Goal: Task Accomplishment & Management: Manage account settings

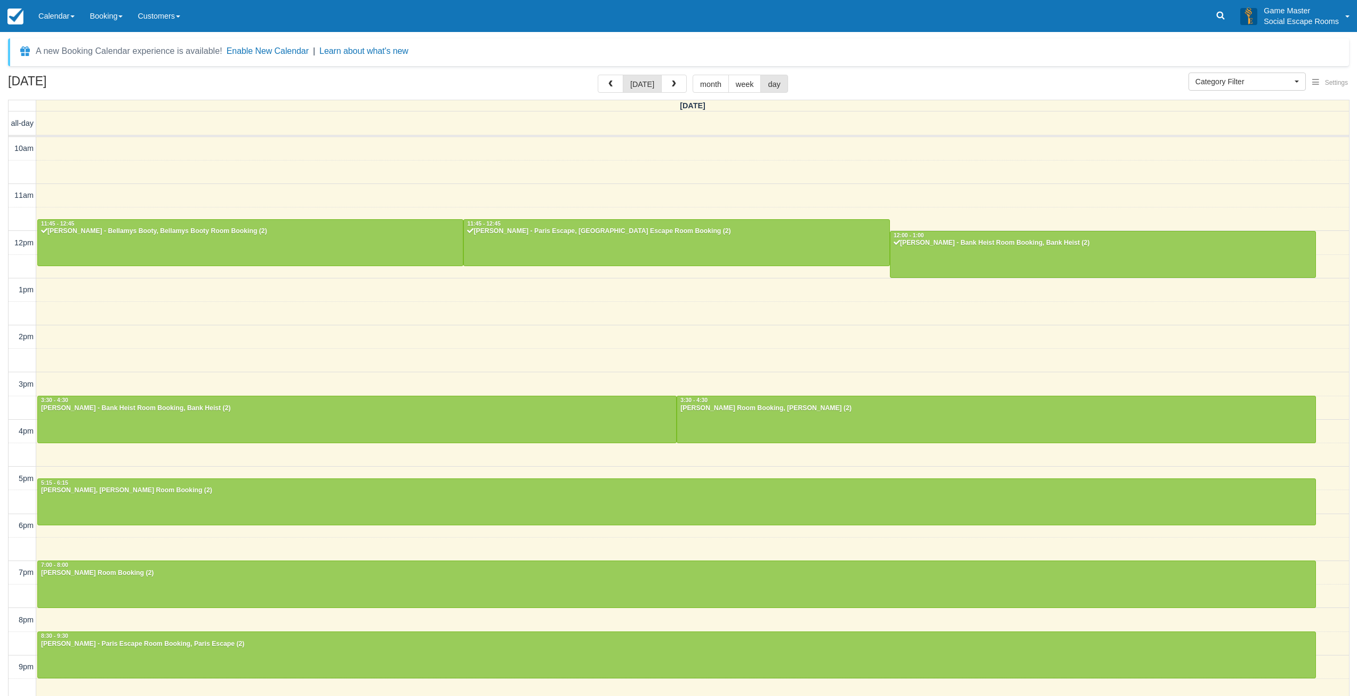
select select
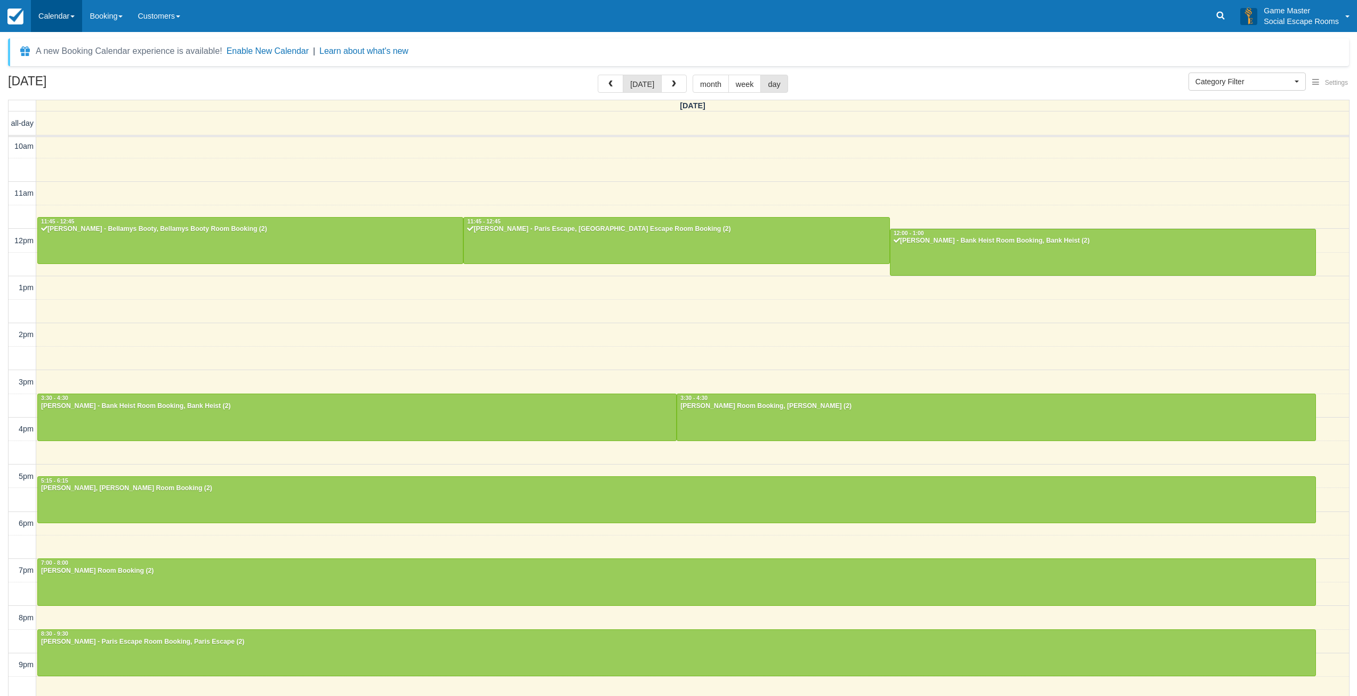
click at [61, 18] on link "Calendar" at bounding box center [56, 16] width 51 height 32
click at [53, 143] on link "Day" at bounding box center [73, 145] width 84 height 22
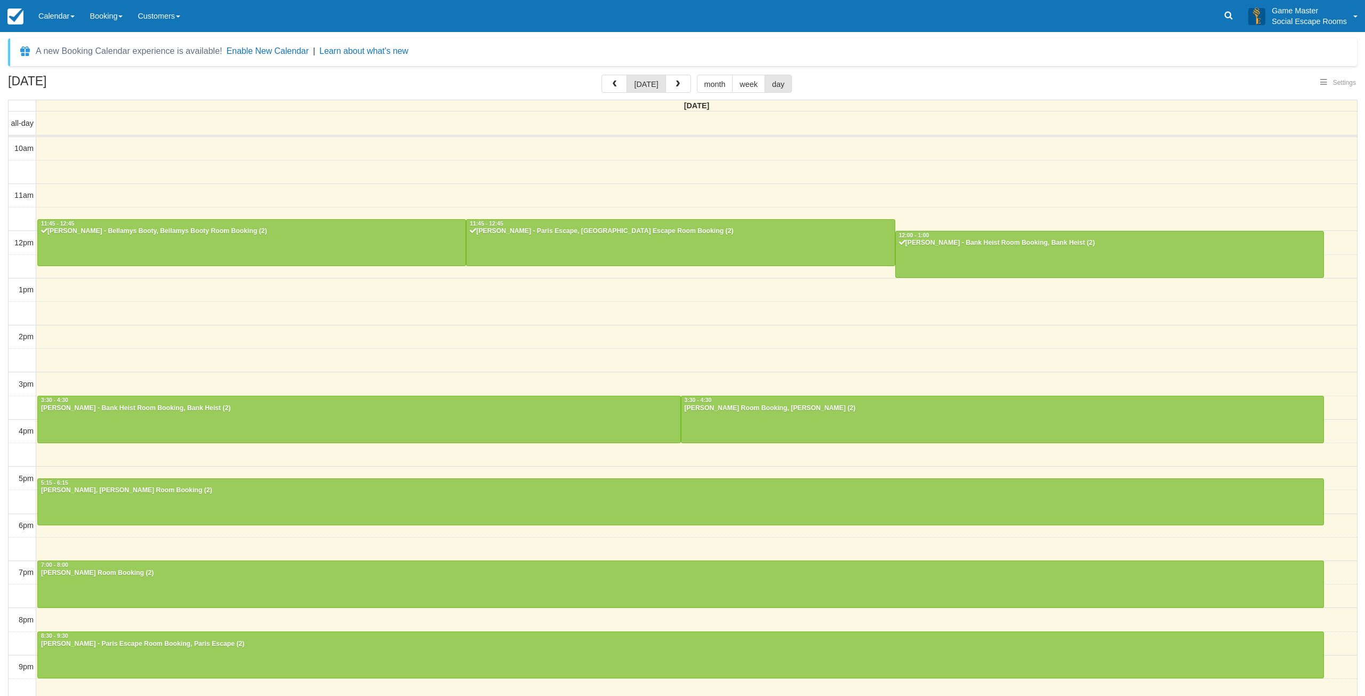
select select
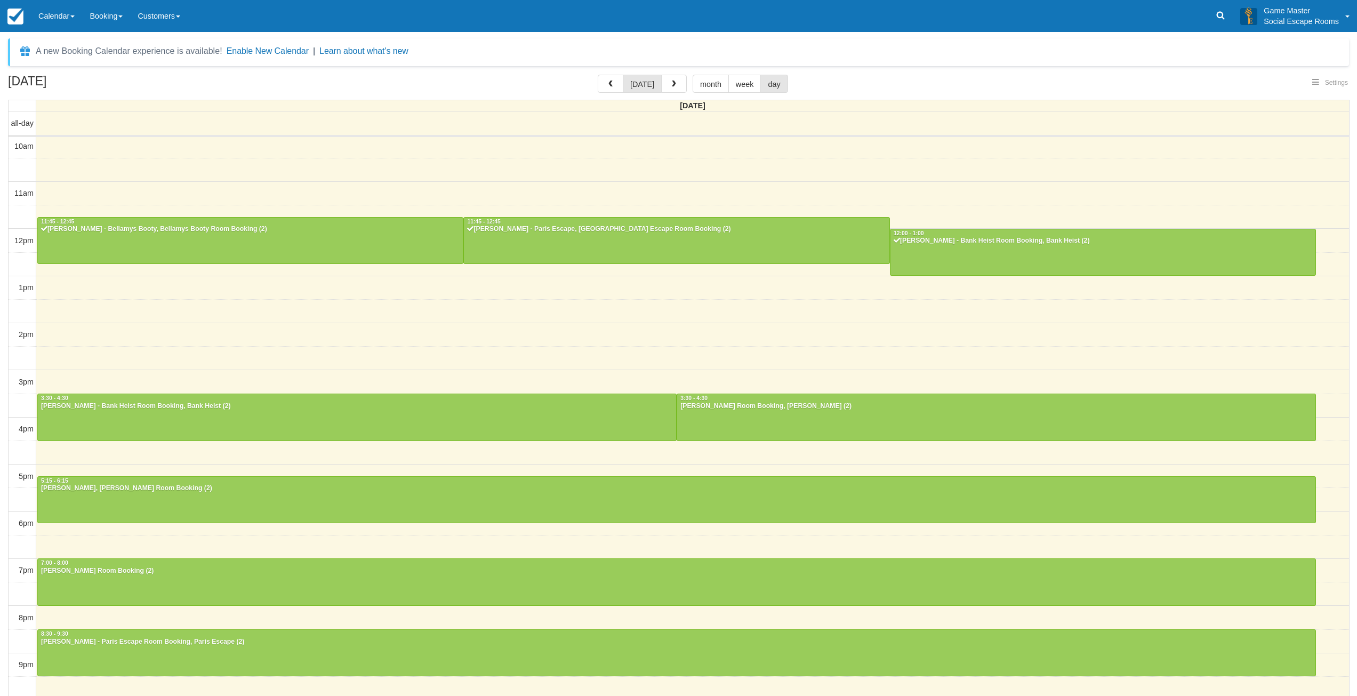
select select
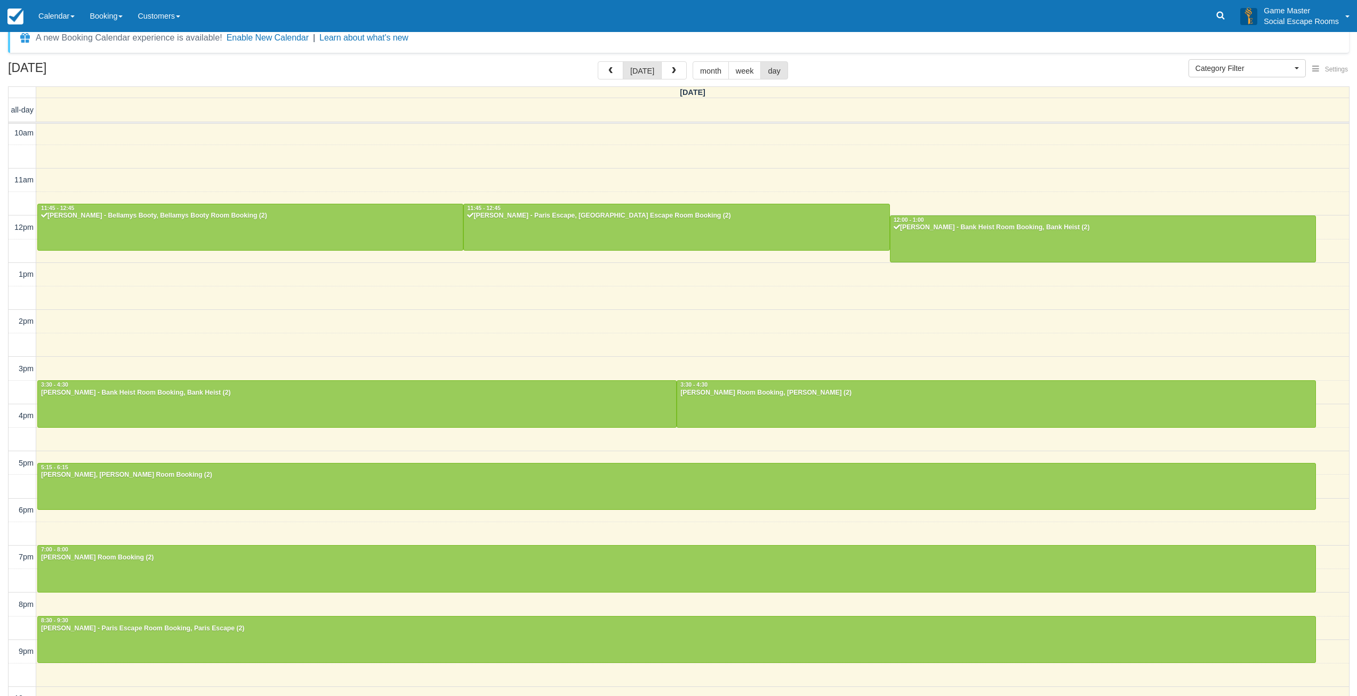
scroll to position [33, 0]
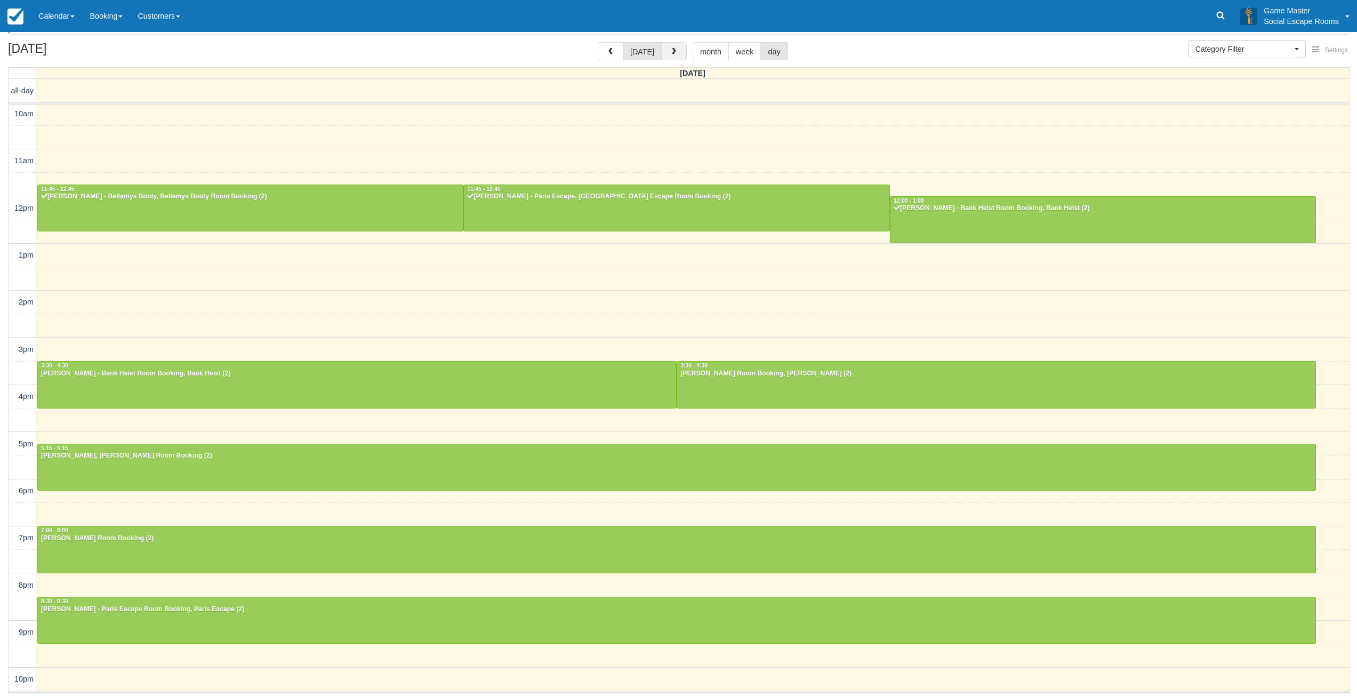
click at [672, 51] on span "button" at bounding box center [673, 51] width 7 height 7
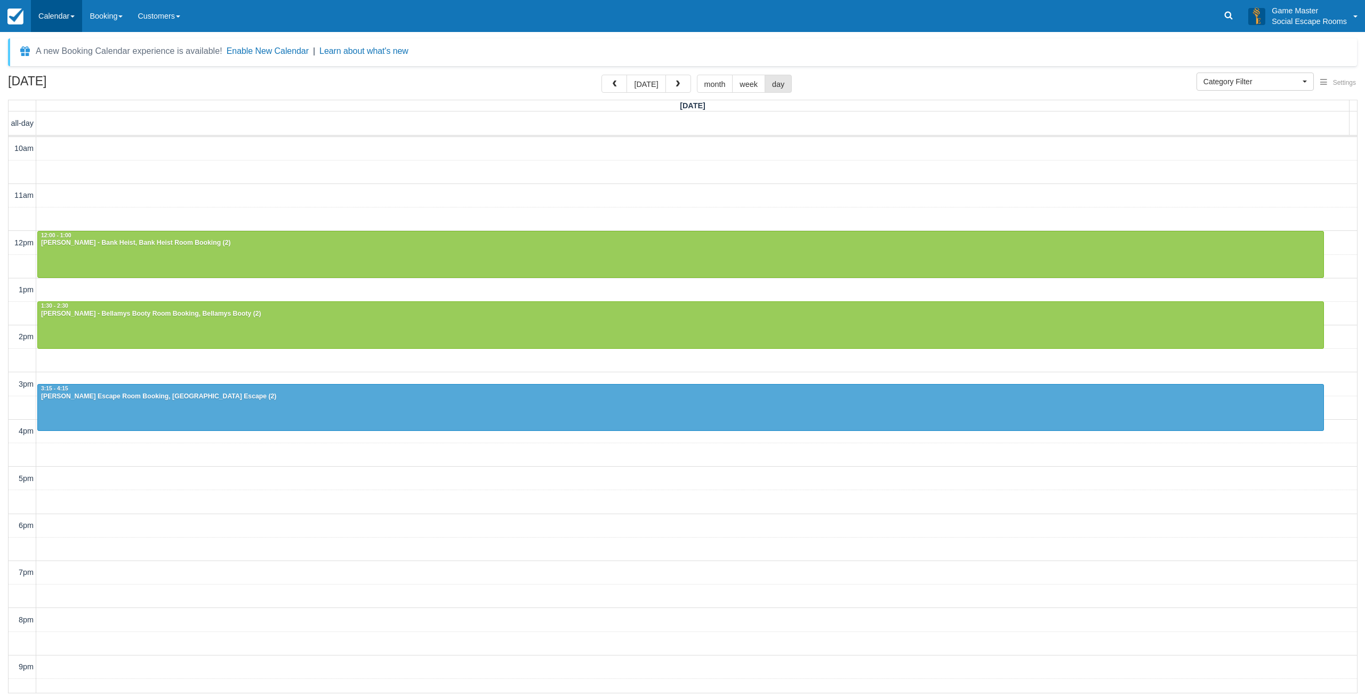
click at [66, 19] on link "Calendar" at bounding box center [56, 16] width 51 height 32
click at [65, 68] on link "Inventory" at bounding box center [73, 68] width 84 height 22
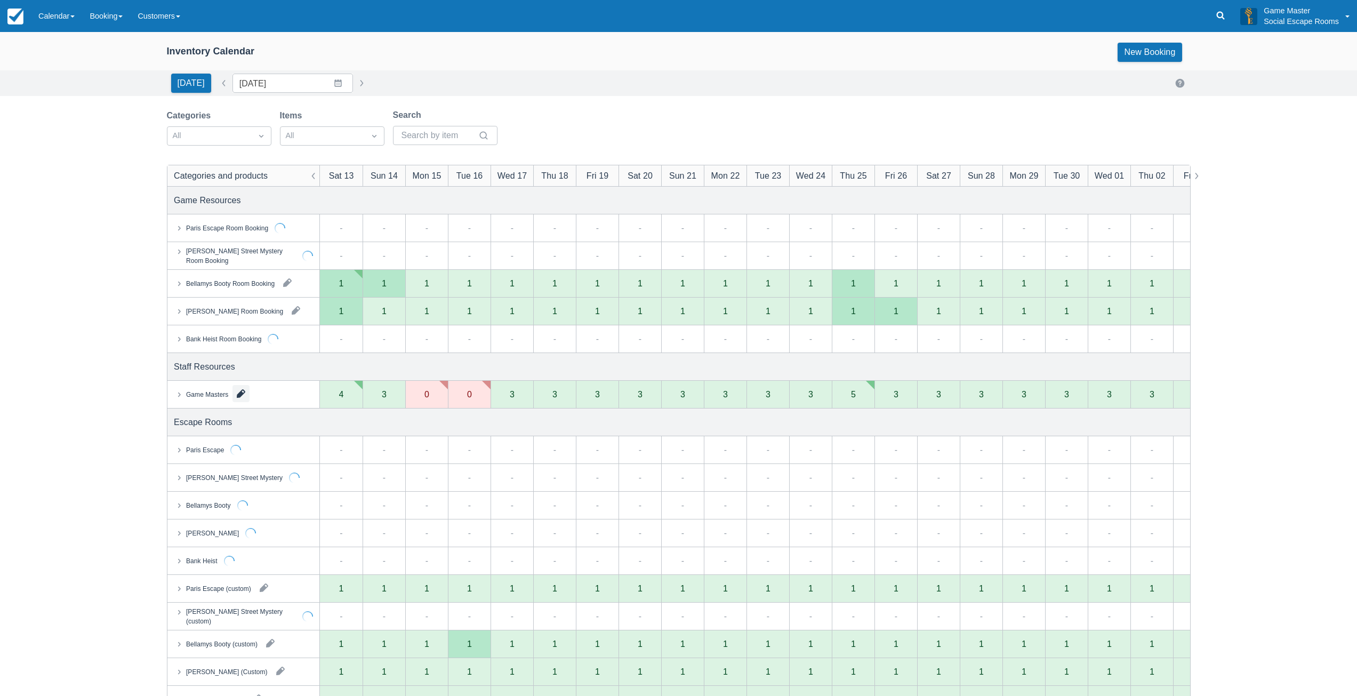
click at [241, 395] on button "button" at bounding box center [240, 393] width 17 height 17
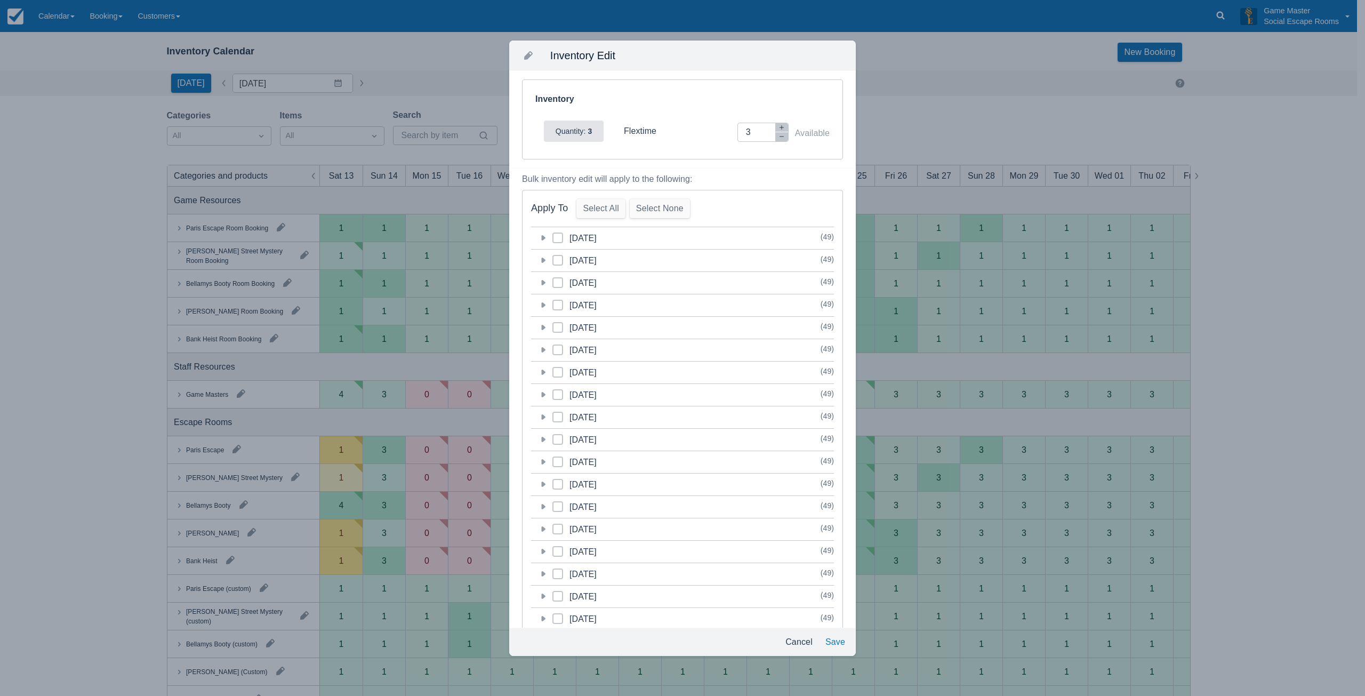
click at [543, 260] on icon at bounding box center [544, 259] width 4 height 5
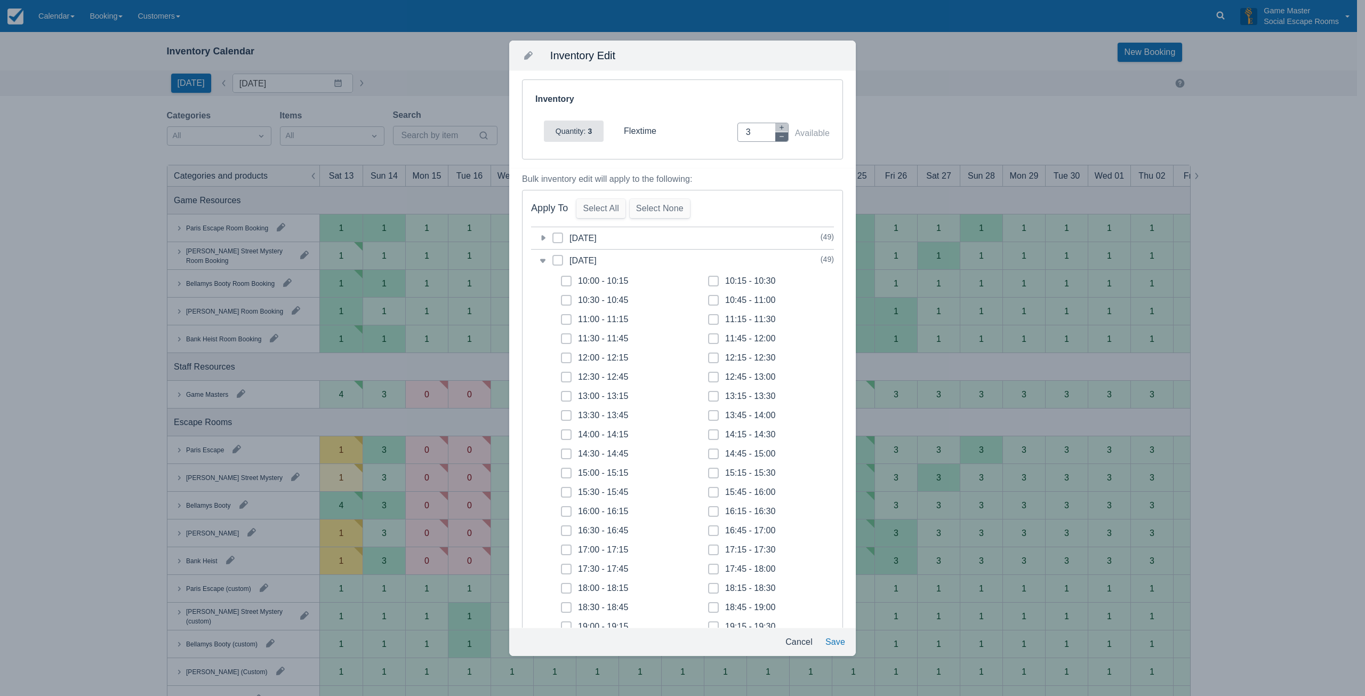
click at [778, 139] on icon "button" at bounding box center [781, 136] width 6 height 6
type input "0"
click at [570, 278] on span at bounding box center [566, 285] width 11 height 19
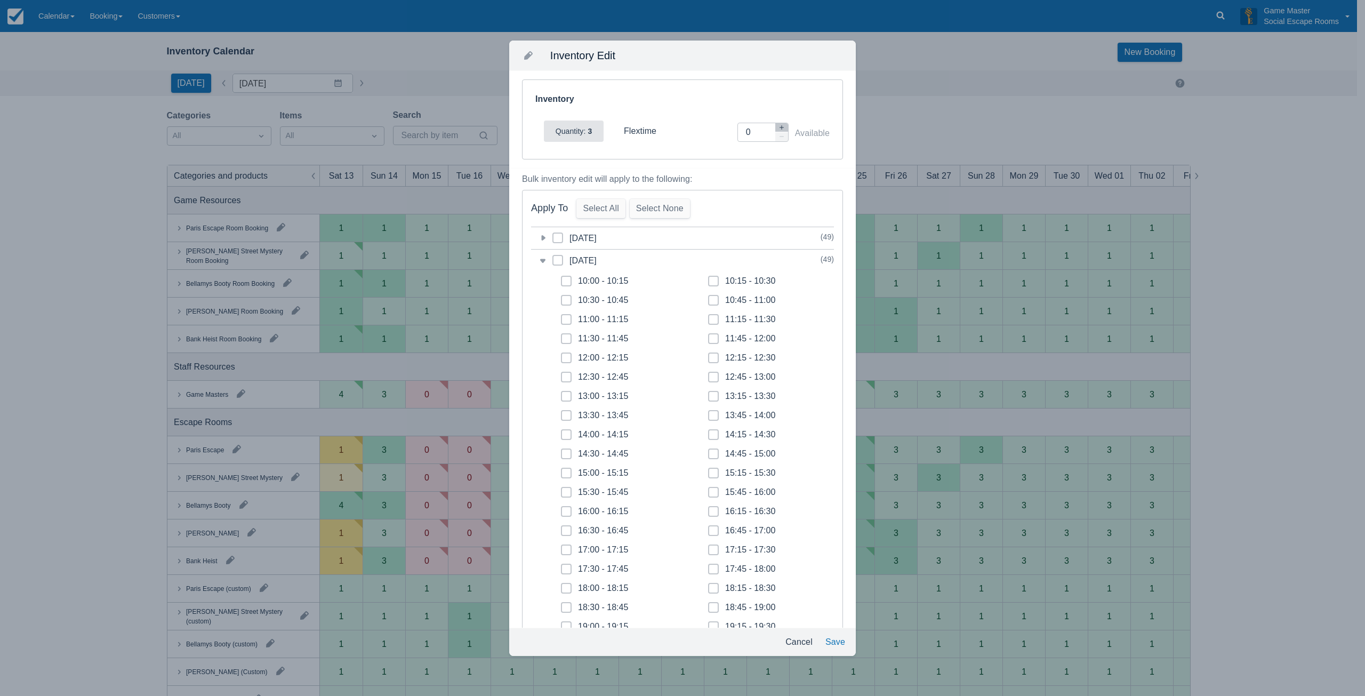
click at [561, 278] on input "10:00 - 10:15" at bounding box center [561, 278] width 1 height 1
checkbox input "true"
click at [567, 303] on span at bounding box center [566, 304] width 11 height 19
click at [561, 297] on input "10:30 - 10:45" at bounding box center [561, 297] width 1 height 1
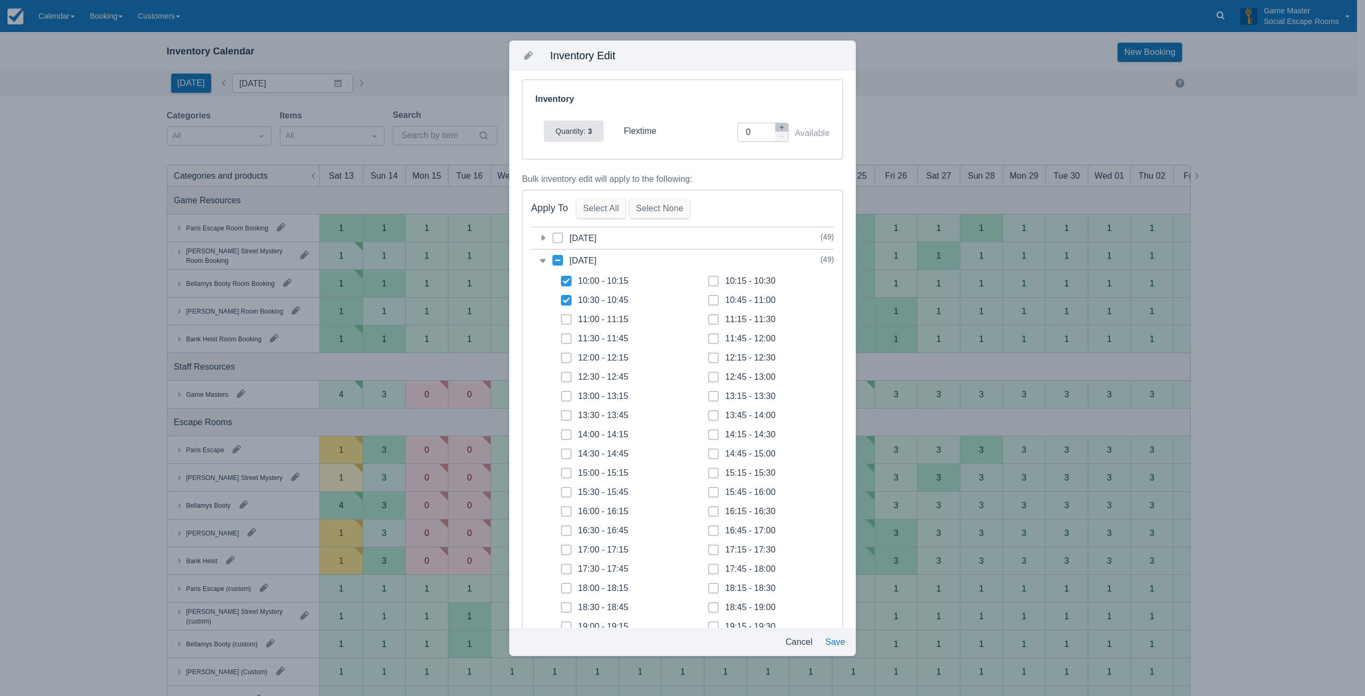
checkbox input "true"
click at [569, 319] on span at bounding box center [566, 323] width 11 height 19
click at [561, 317] on input "11:00 - 11:15" at bounding box center [561, 316] width 1 height 1
checkbox input "true"
drag, startPoint x: 566, startPoint y: 341, endPoint x: 654, endPoint y: 308, distance: 94.0
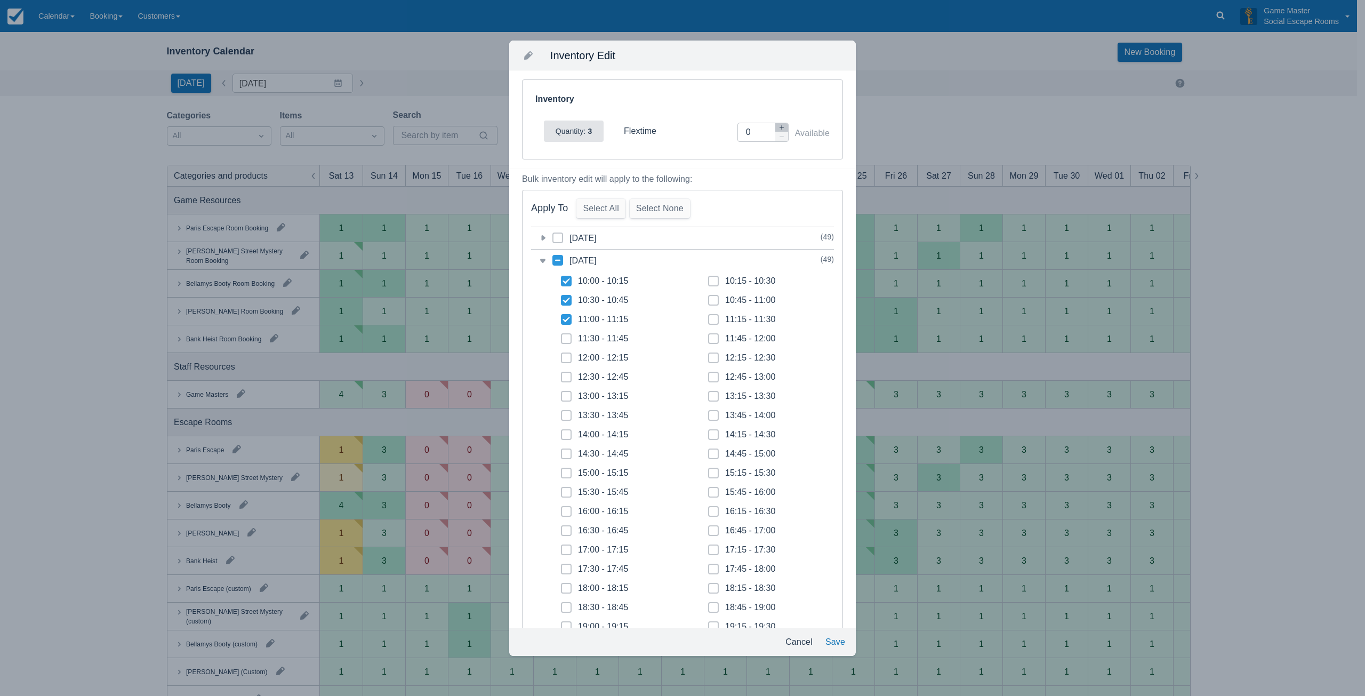
click at [567, 341] on span at bounding box center [566, 342] width 11 height 19
click at [561, 336] on input "11:30 - 11:45" at bounding box center [561, 335] width 1 height 1
checkbox input "true"
drag, startPoint x: 706, startPoint y: 281, endPoint x: 707, endPoint y: 294, distance: 12.9
click at [708, 281] on span at bounding box center [713, 285] width 11 height 19
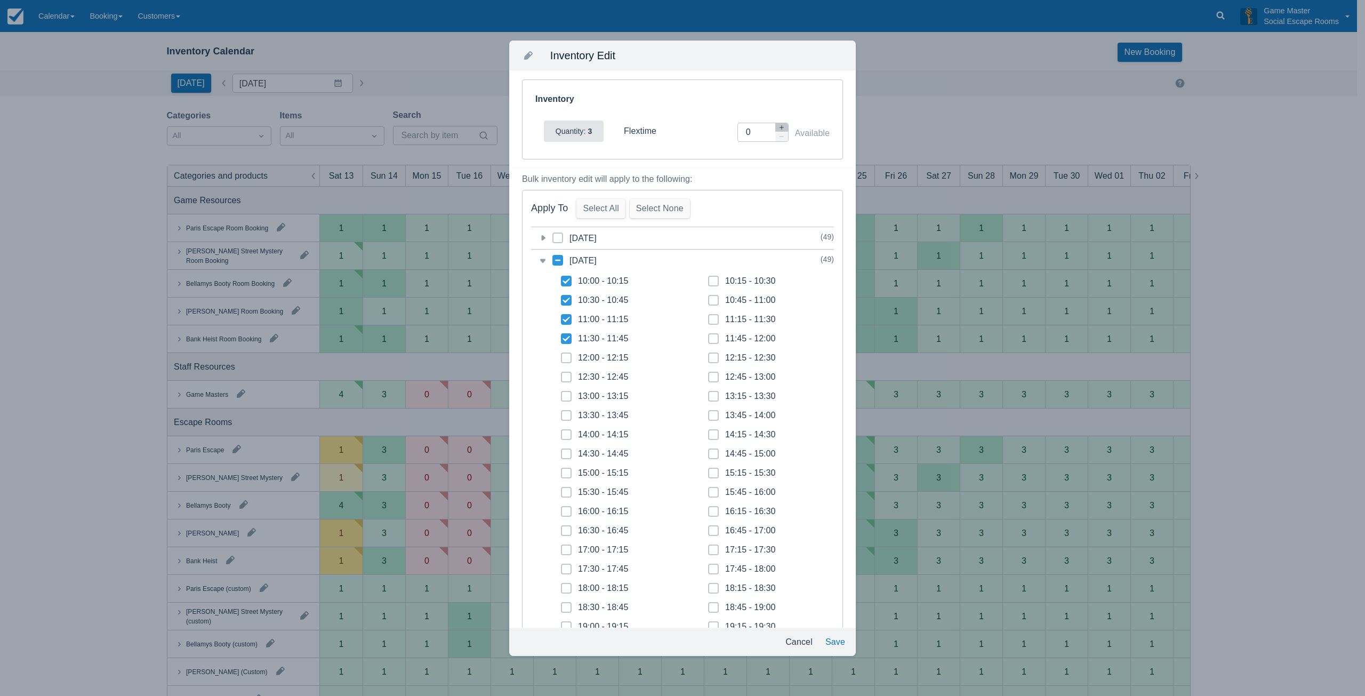
click at [708, 278] on input "10:15 - 10:30" at bounding box center [708, 278] width 1 height 1
checkbox input "true"
click at [708, 303] on span at bounding box center [713, 304] width 11 height 19
click at [708, 297] on input "10:45 - 11:00" at bounding box center [708, 297] width 1 height 1
checkbox input "true"
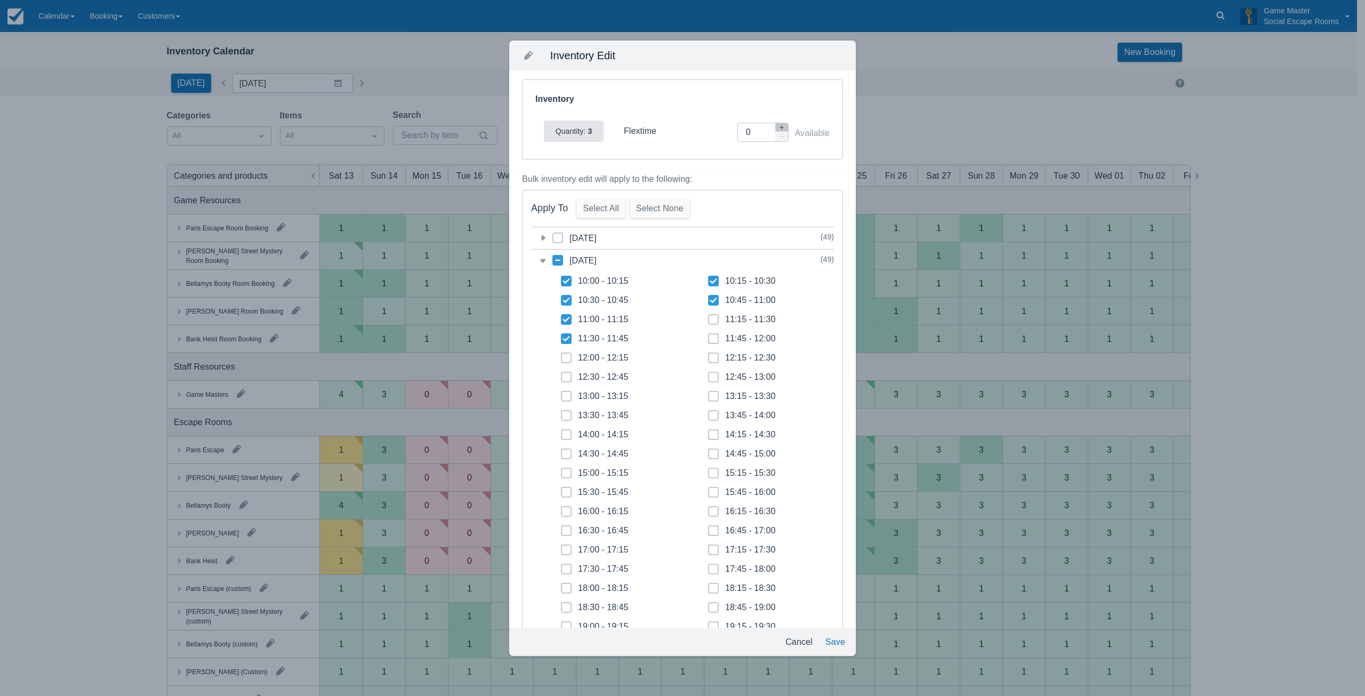
drag, startPoint x: 707, startPoint y: 318, endPoint x: 715, endPoint y: 324, distance: 9.5
click at [711, 318] on icon at bounding box center [713, 319] width 4 height 4
click at [708, 317] on input "11:15 - 11:30" at bounding box center [708, 316] width 1 height 1
checkbox input "true"
click at [555, 258] on icon at bounding box center [557, 260] width 11 height 11
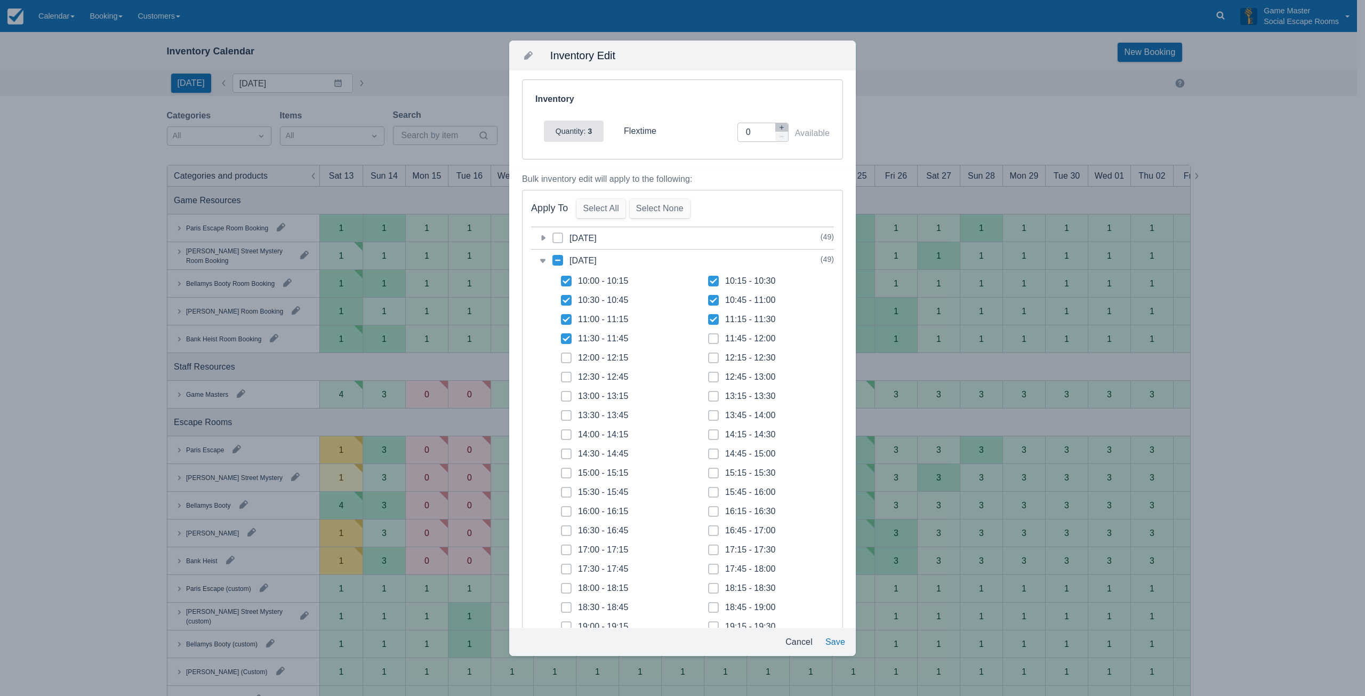
click at [553, 257] on input "category-1757772000" at bounding box center [552, 257] width 1 height 1
checkbox input "true"
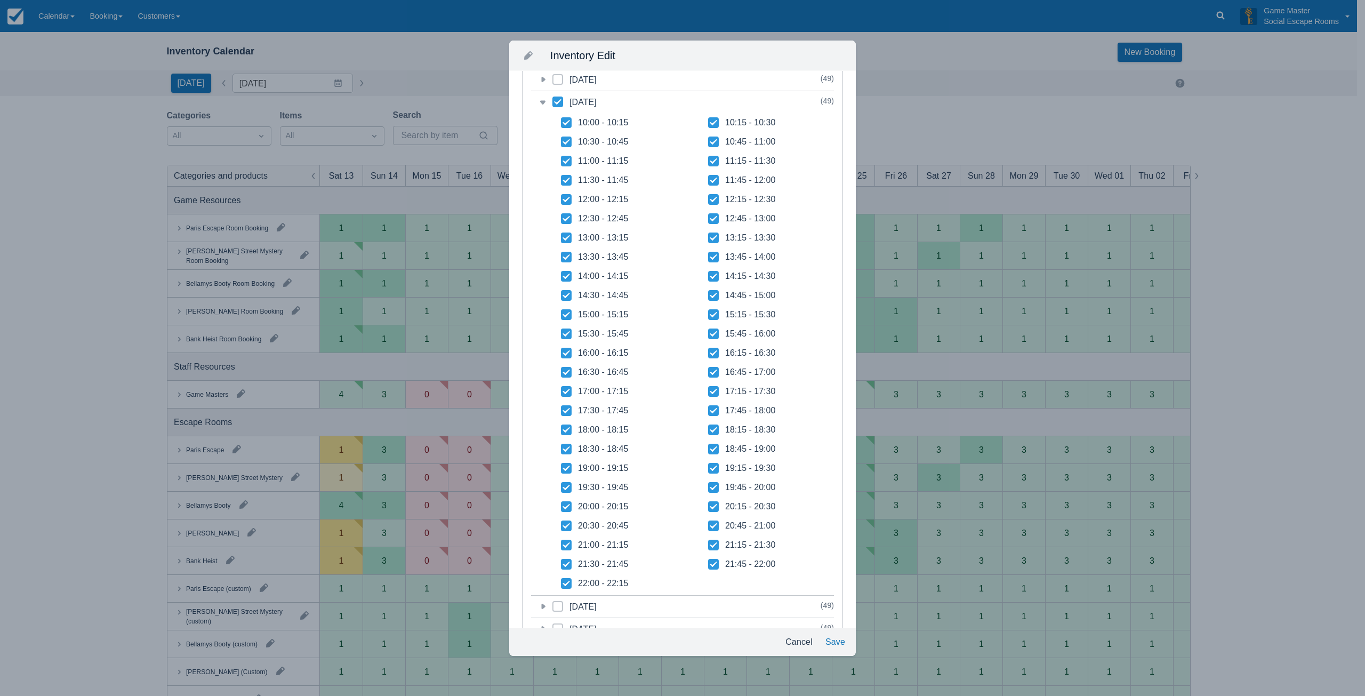
scroll to position [160, 0]
click at [708, 179] on icon at bounding box center [713, 178] width 11 height 11
click at [708, 176] on input "11:45 - 12:00" at bounding box center [708, 175] width 1 height 1
checkbox input "false"
click at [710, 195] on icon at bounding box center [713, 197] width 11 height 11
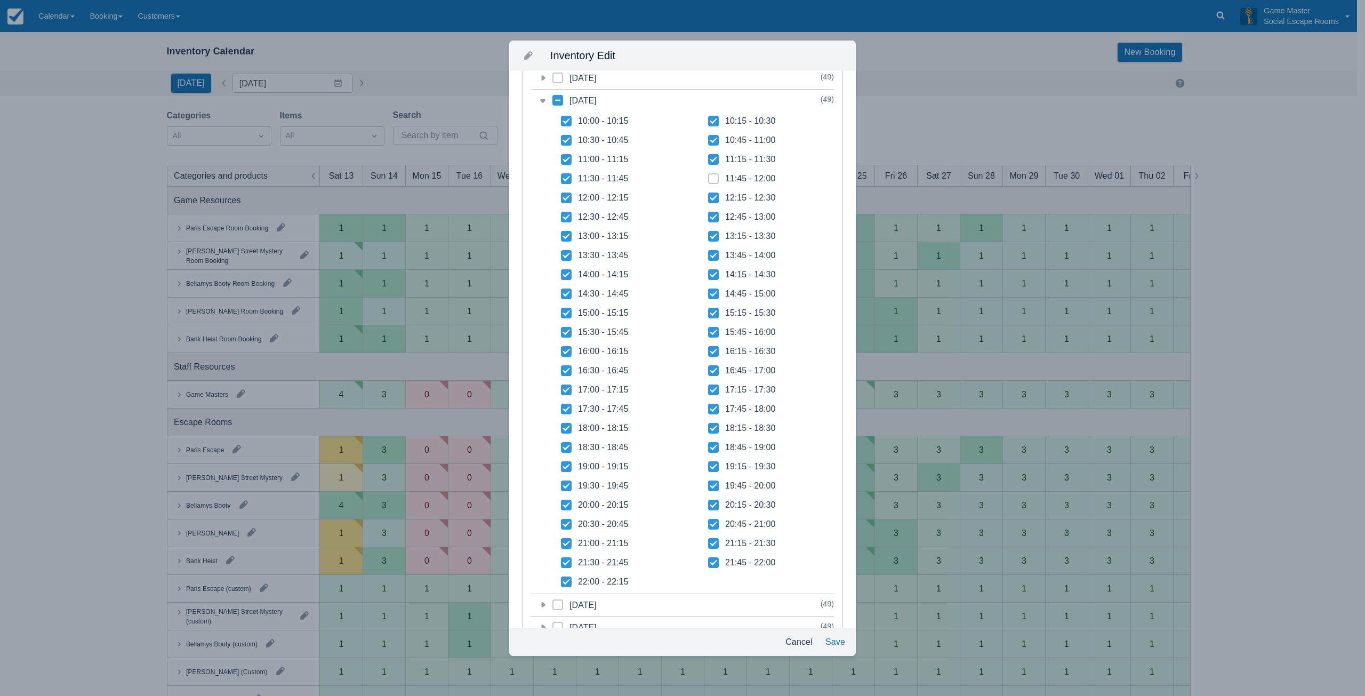
click at [708, 195] on input "12:15 - 12:30" at bounding box center [708, 195] width 1 height 1
checkbox input "false"
click at [715, 219] on label "12:45 - 13:00" at bounding box center [741, 217] width 67 height 11
click at [708, 214] on input "12:45 - 13:00" at bounding box center [708, 214] width 1 height 1
checkbox input "false"
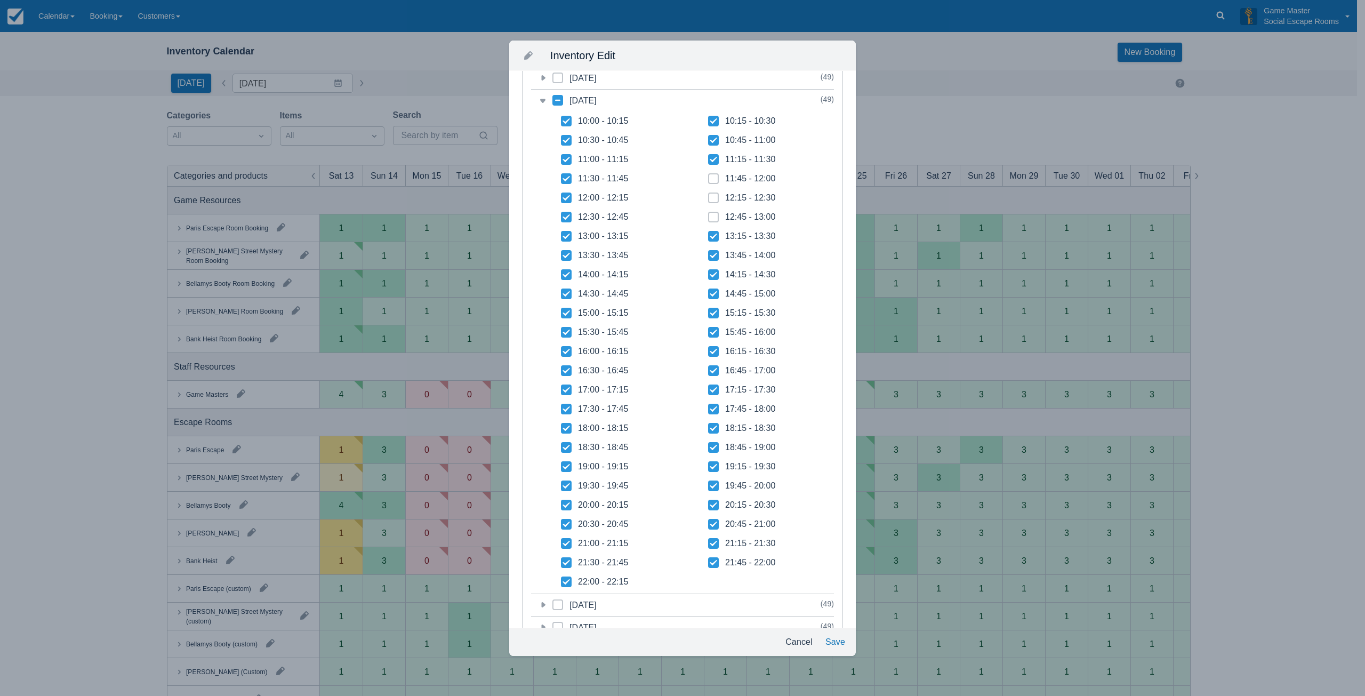
click at [710, 236] on icon at bounding box center [713, 235] width 7 height 5
click at [708, 233] on input "13:15 - 13:30" at bounding box center [708, 233] width 1 height 1
checkbox input "false"
click at [710, 252] on icon at bounding box center [713, 255] width 11 height 11
click at [708, 252] on input "13:45 - 14:00" at bounding box center [708, 252] width 1 height 1
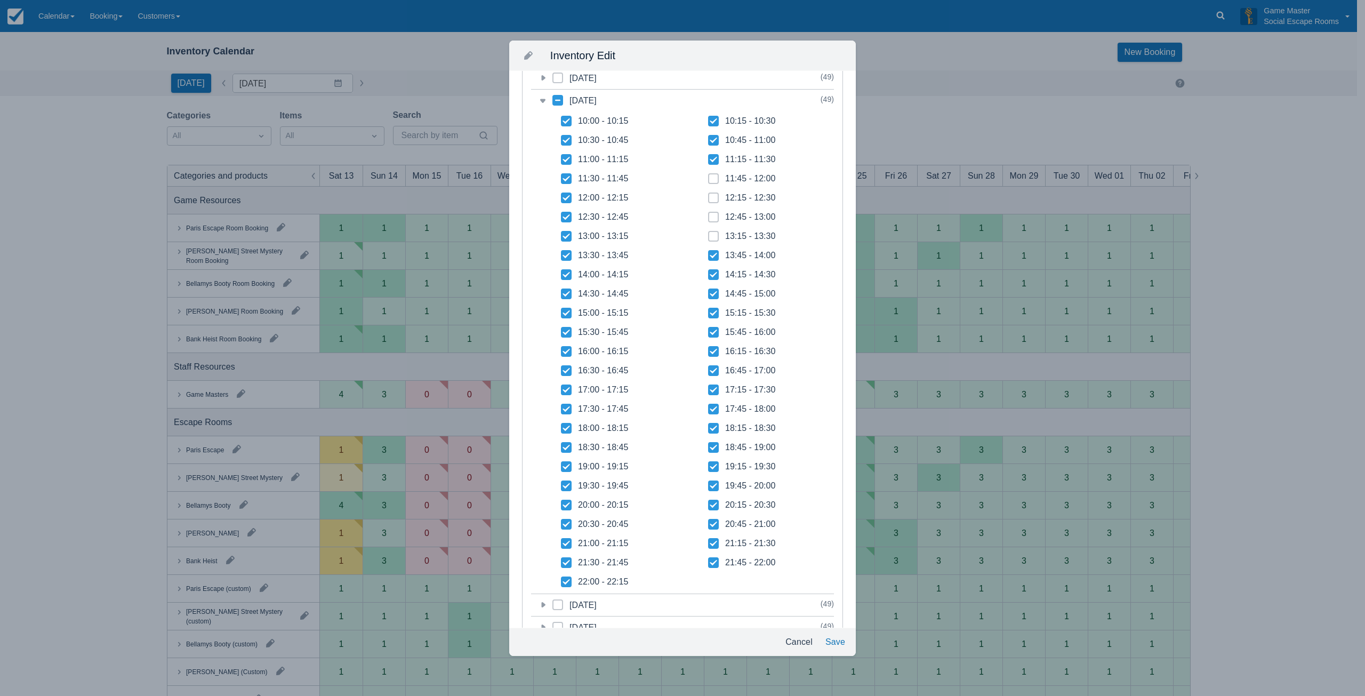
checkbox input "false"
click at [710, 275] on icon at bounding box center [713, 274] width 11 height 11
click at [708, 272] on input "14:15 - 14:30" at bounding box center [708, 271] width 1 height 1
checkbox input "false"
click at [708, 296] on icon at bounding box center [713, 293] width 11 height 11
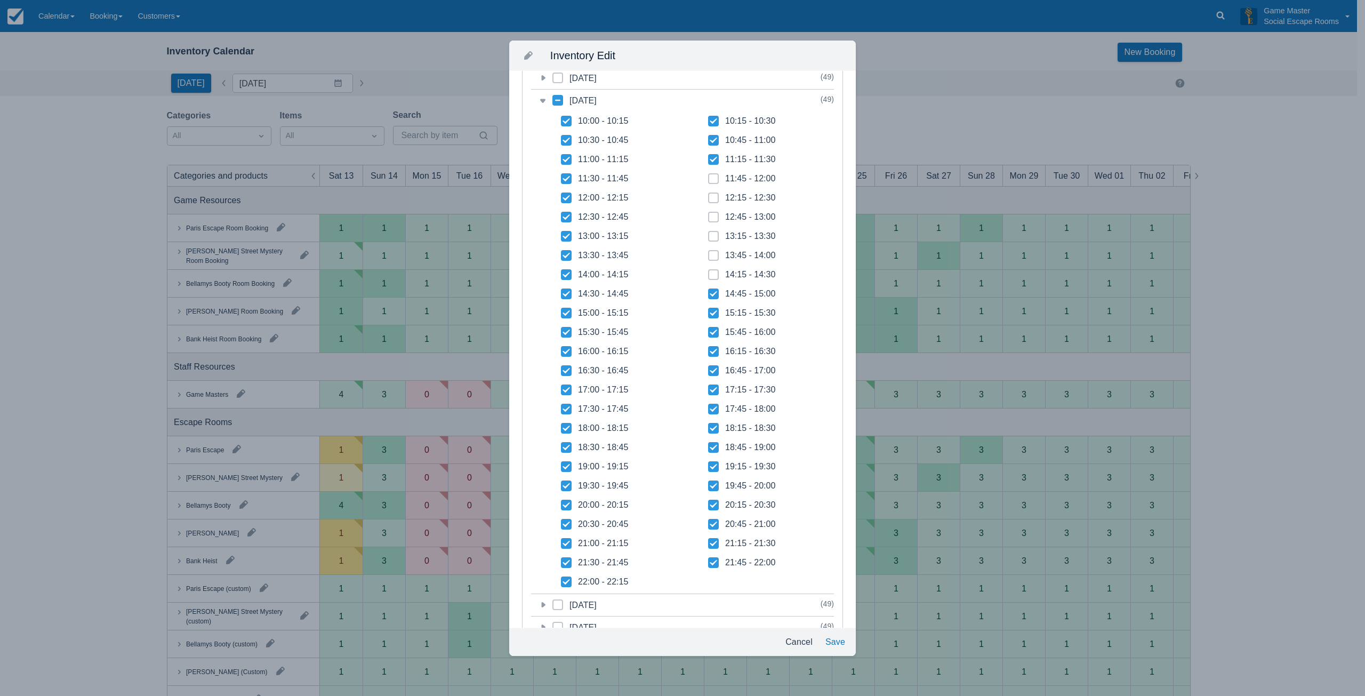
click at [708, 291] on input "14:45 - 15:00" at bounding box center [708, 291] width 1 height 1
checkbox input "false"
click at [708, 313] on icon at bounding box center [713, 313] width 11 height 11
click at [708, 310] on input "15:15 - 15:30" at bounding box center [708, 310] width 1 height 1
checkbox input "false"
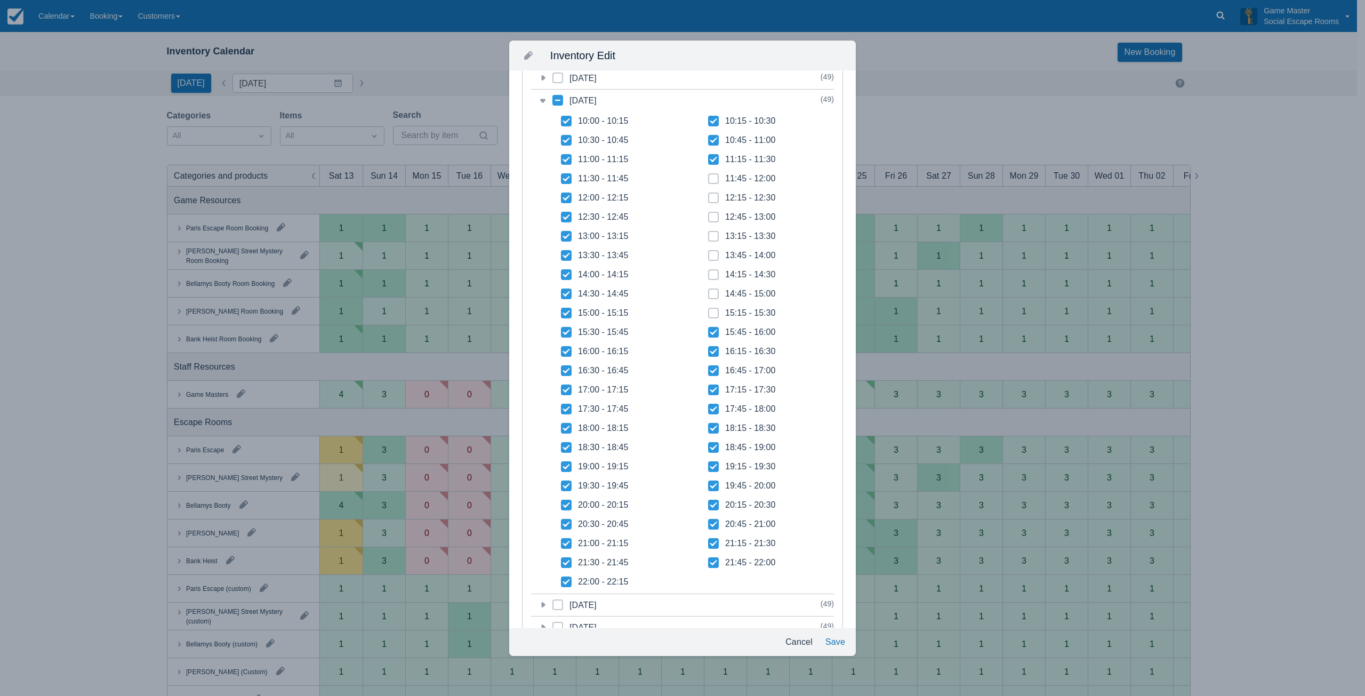
click at [708, 333] on icon at bounding box center [713, 332] width 11 height 11
click at [708, 329] on input "15:45 - 16:00" at bounding box center [708, 329] width 1 height 1
checkbox input "false"
drag, startPoint x: 707, startPoint y: 351, endPoint x: 707, endPoint y: 358, distance: 6.9
click at [708, 351] on icon at bounding box center [713, 351] width 11 height 11
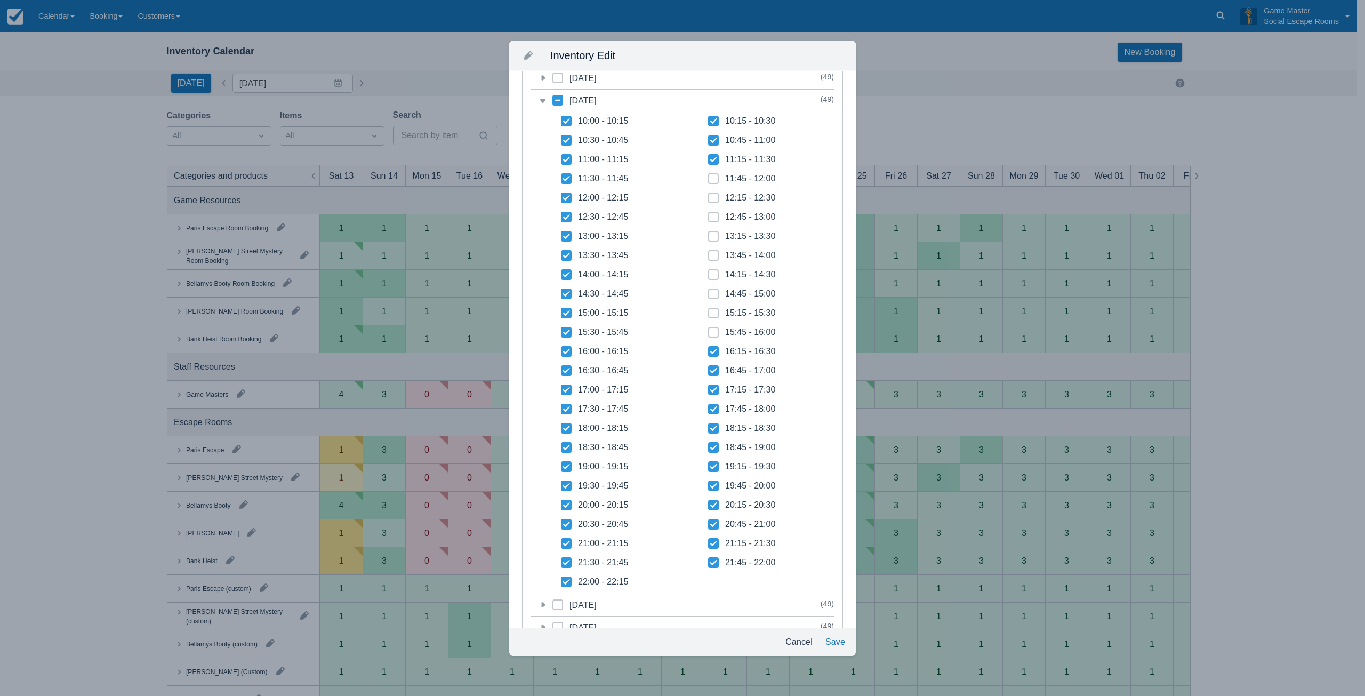
click at [708, 349] on input "16:15 - 16:30" at bounding box center [708, 348] width 1 height 1
checkbox input "false"
click at [710, 371] on icon at bounding box center [713, 370] width 7 height 5
click at [708, 368] on input "16:45 - 17:00" at bounding box center [708, 367] width 1 height 1
checkbox input "false"
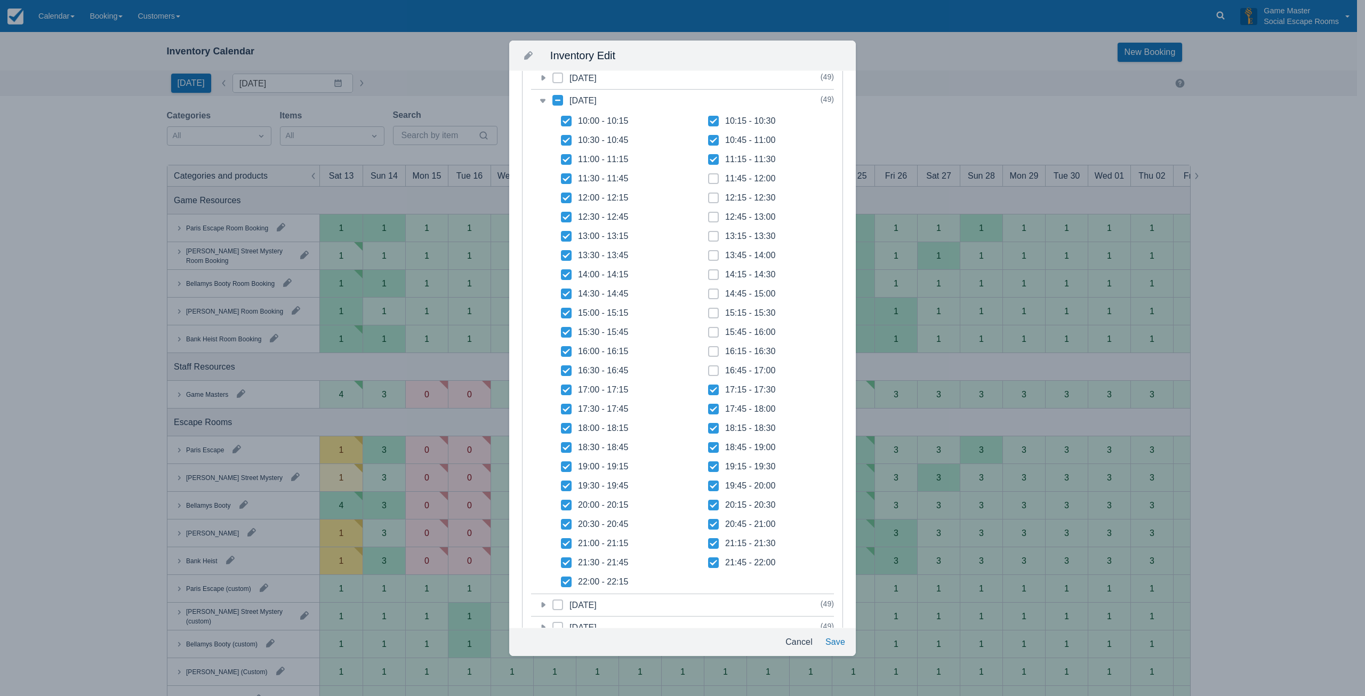
click at [566, 374] on icon at bounding box center [566, 370] width 11 height 11
click at [561, 368] on input "16:30 - 16:45" at bounding box center [561, 367] width 1 height 1
checkbox input "false"
click at [566, 352] on icon at bounding box center [565, 351] width 7 height 5
click at [561, 349] on input "16:00 - 16:15" at bounding box center [561, 348] width 1 height 1
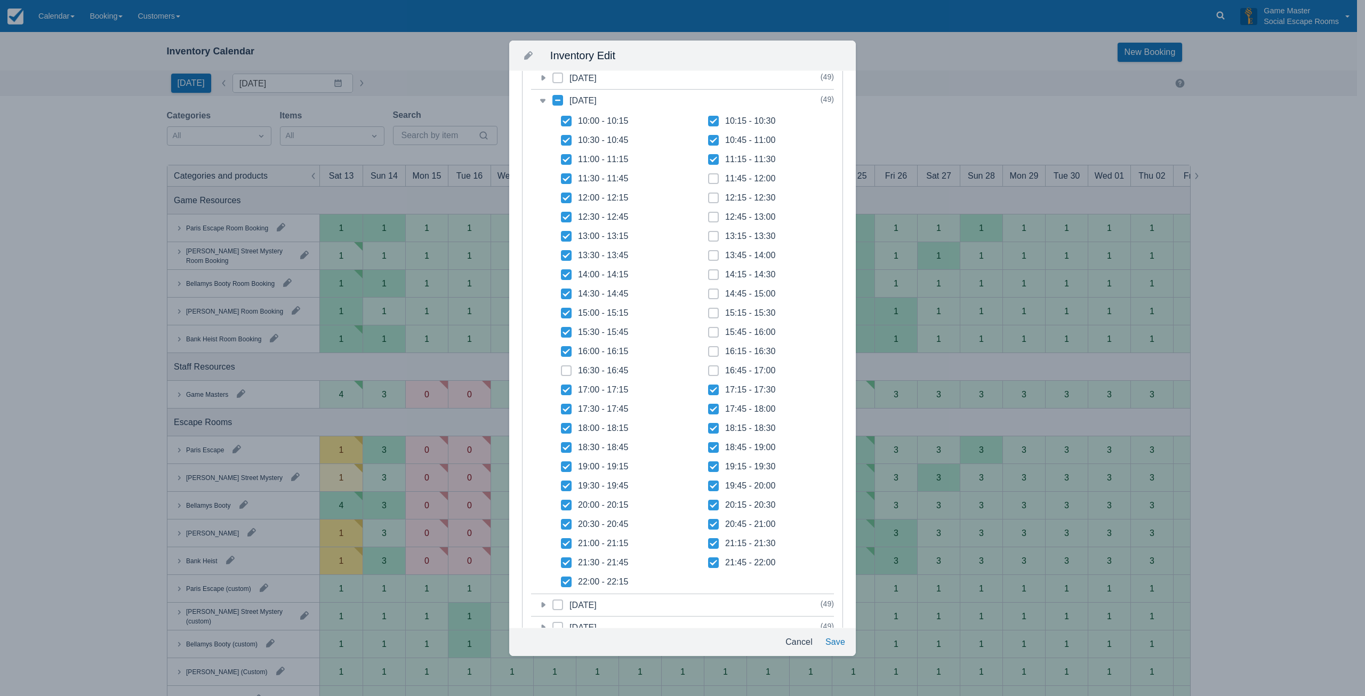
checkbox input "false"
click at [565, 332] on icon at bounding box center [566, 332] width 11 height 11
click at [561, 329] on input "15:30 - 15:45" at bounding box center [561, 329] width 1 height 1
checkbox input "false"
click at [565, 314] on icon at bounding box center [565, 312] width 7 height 5
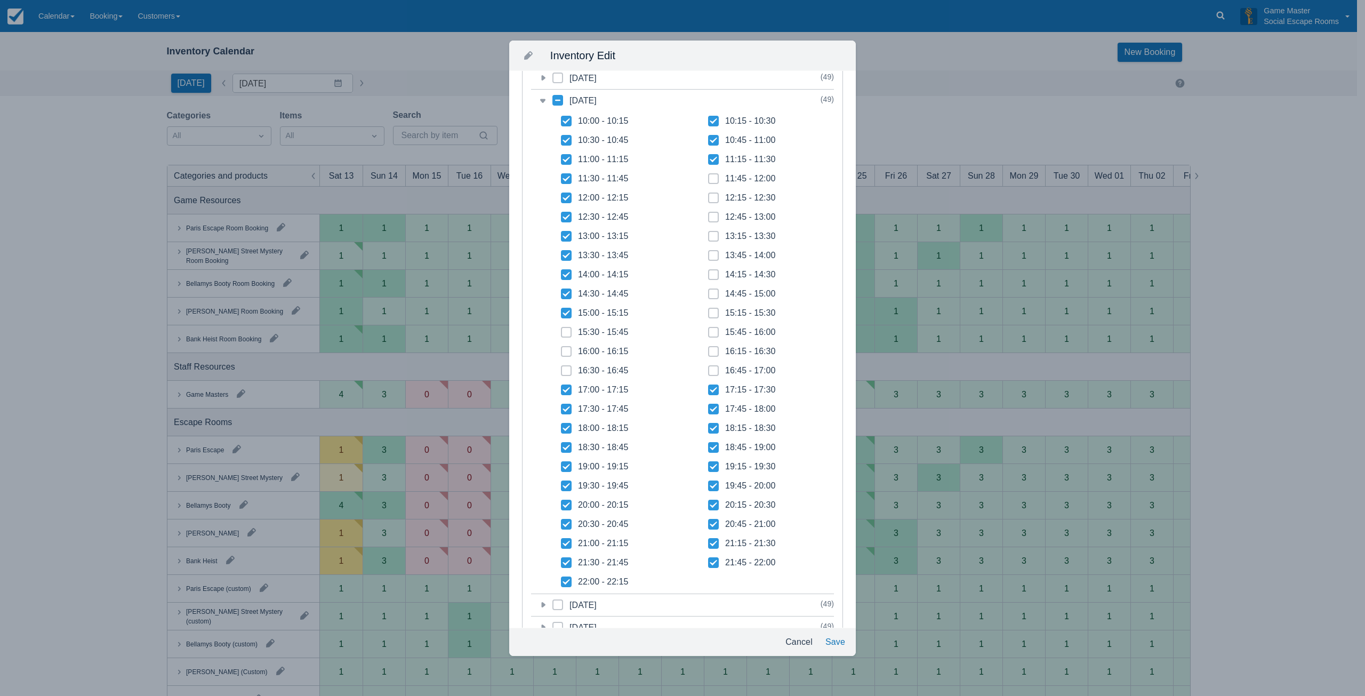
click at [561, 310] on input "15:00 - 15:15" at bounding box center [561, 310] width 1 height 1
checkbox input "false"
click at [567, 294] on icon at bounding box center [565, 293] width 7 height 5
click at [561, 291] on input "14:30 - 14:45" at bounding box center [561, 291] width 1 height 1
checkbox input "false"
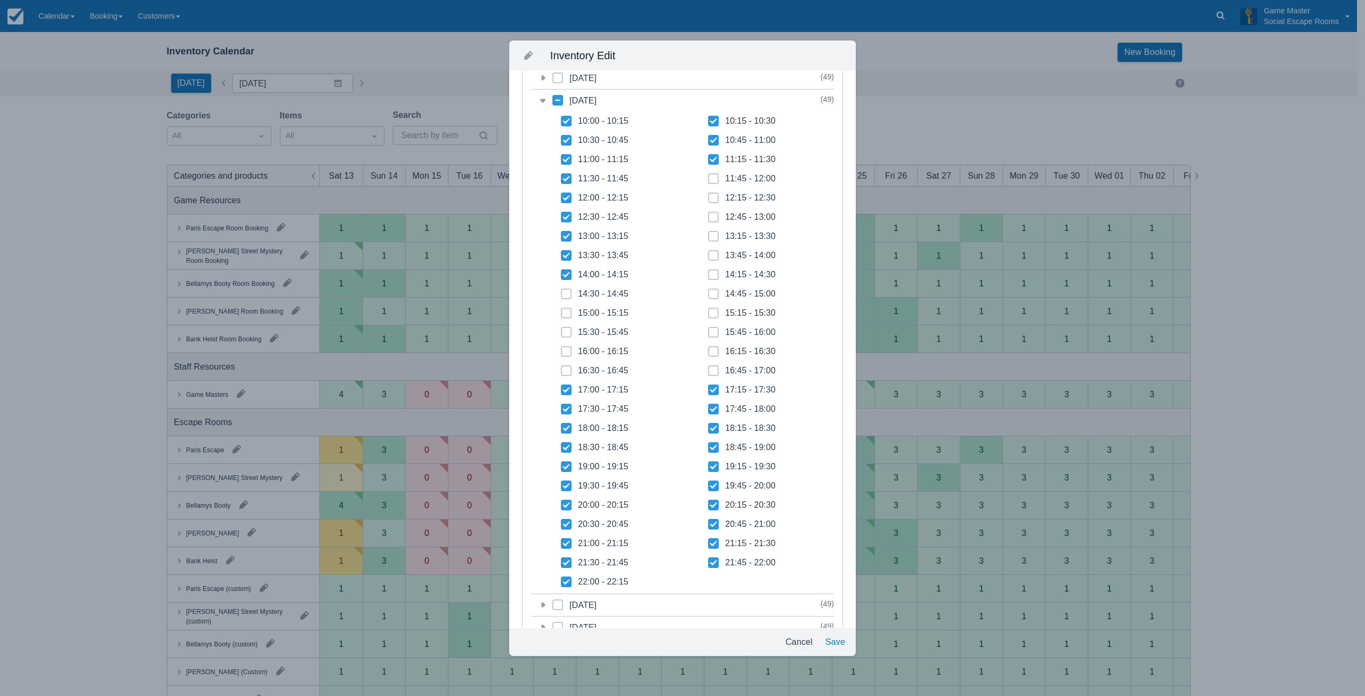
click at [563, 272] on icon at bounding box center [566, 274] width 11 height 11
click at [561, 272] on input "14:00 - 14:15" at bounding box center [561, 271] width 1 height 1
checkbox input "false"
drag, startPoint x: 563, startPoint y: 256, endPoint x: 564, endPoint y: 241, distance: 14.4
click at [563, 255] on icon at bounding box center [566, 255] width 11 height 11
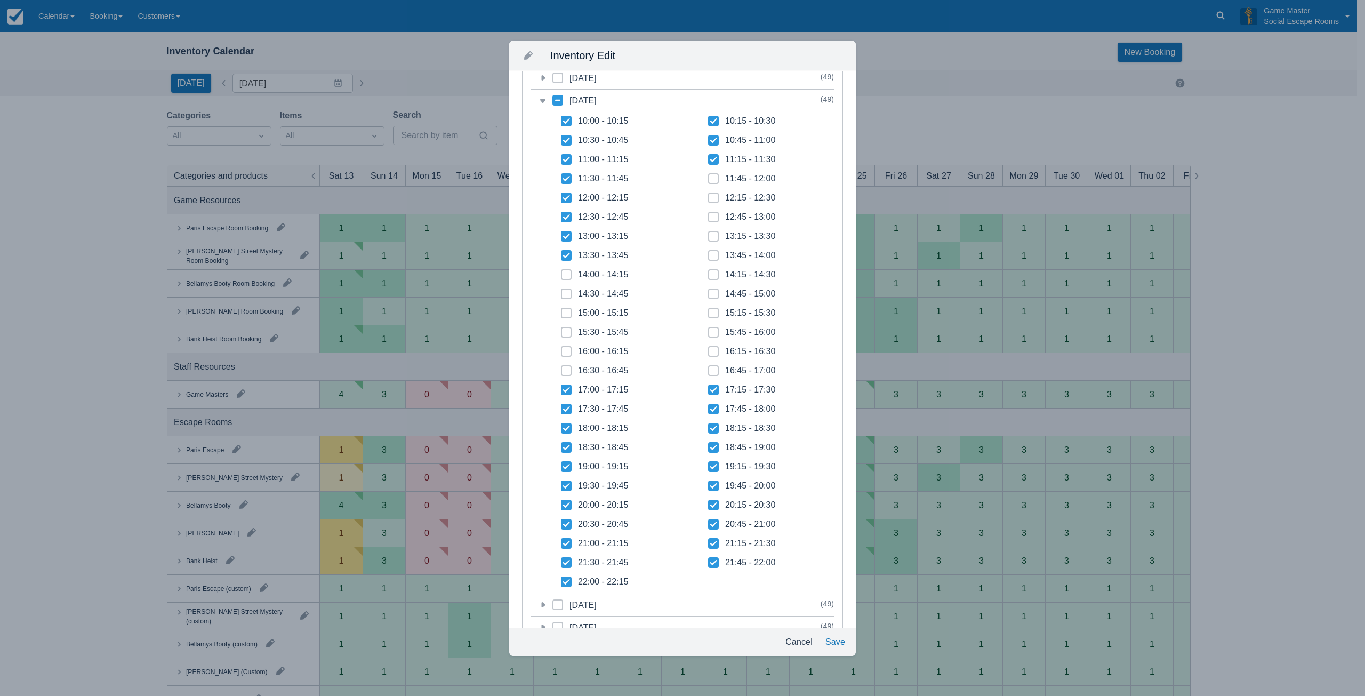
click at [561, 253] on input "13:30 - 13:45" at bounding box center [561, 252] width 1 height 1
checkbox input "false"
click at [564, 238] on icon at bounding box center [566, 236] width 11 height 11
click at [561, 233] on input "13:00 - 13:15" at bounding box center [561, 233] width 1 height 1
checkbox input "false"
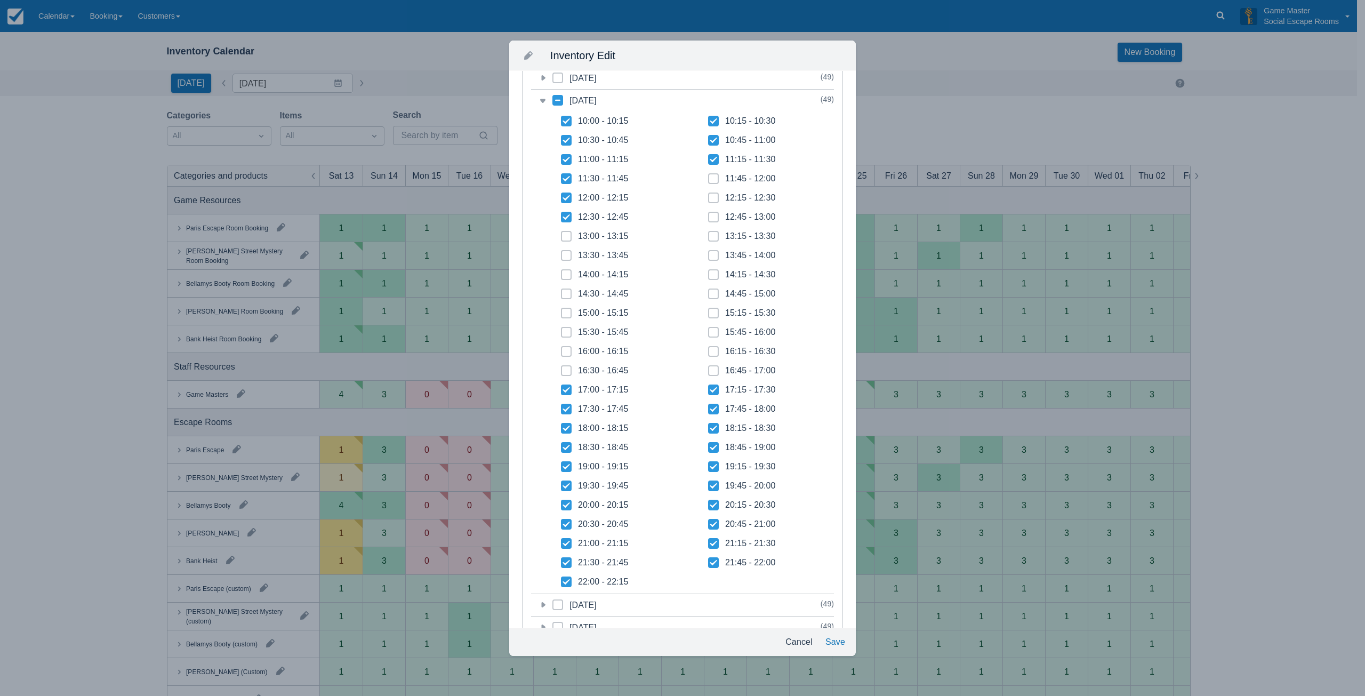
drag, startPoint x: 563, startPoint y: 216, endPoint x: 565, endPoint y: 204, distance: 12.3
click at [563, 215] on icon at bounding box center [566, 217] width 11 height 11
click at [561, 214] on input "12:30 - 12:45" at bounding box center [561, 214] width 1 height 1
checkbox input "false"
click at [565, 198] on icon at bounding box center [566, 197] width 11 height 11
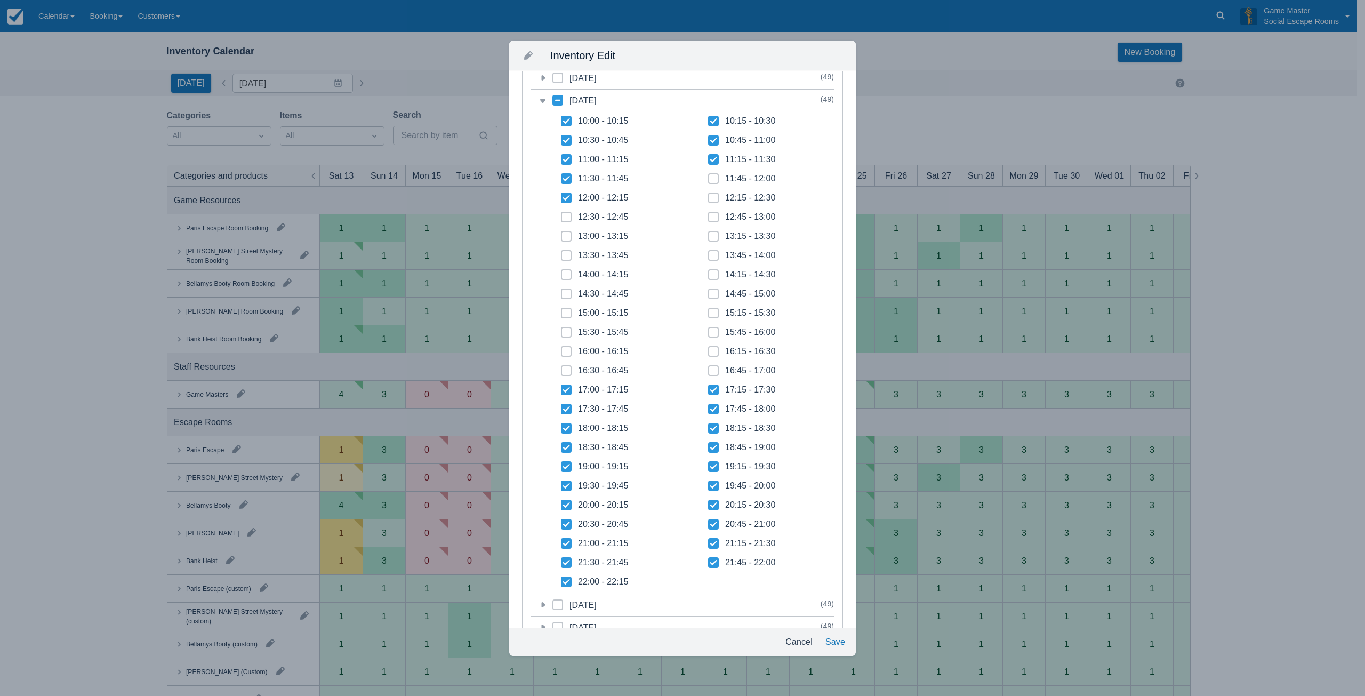
click at [561, 195] on input "12:00 - 12:15" at bounding box center [561, 195] width 1 height 1
checkbox input "false"
drag, startPoint x: 567, startPoint y: 179, endPoint x: 578, endPoint y: 208, distance: 31.6
click at [567, 179] on icon at bounding box center [566, 178] width 11 height 11
click at [561, 176] on input "11:30 - 11:45" at bounding box center [561, 175] width 1 height 1
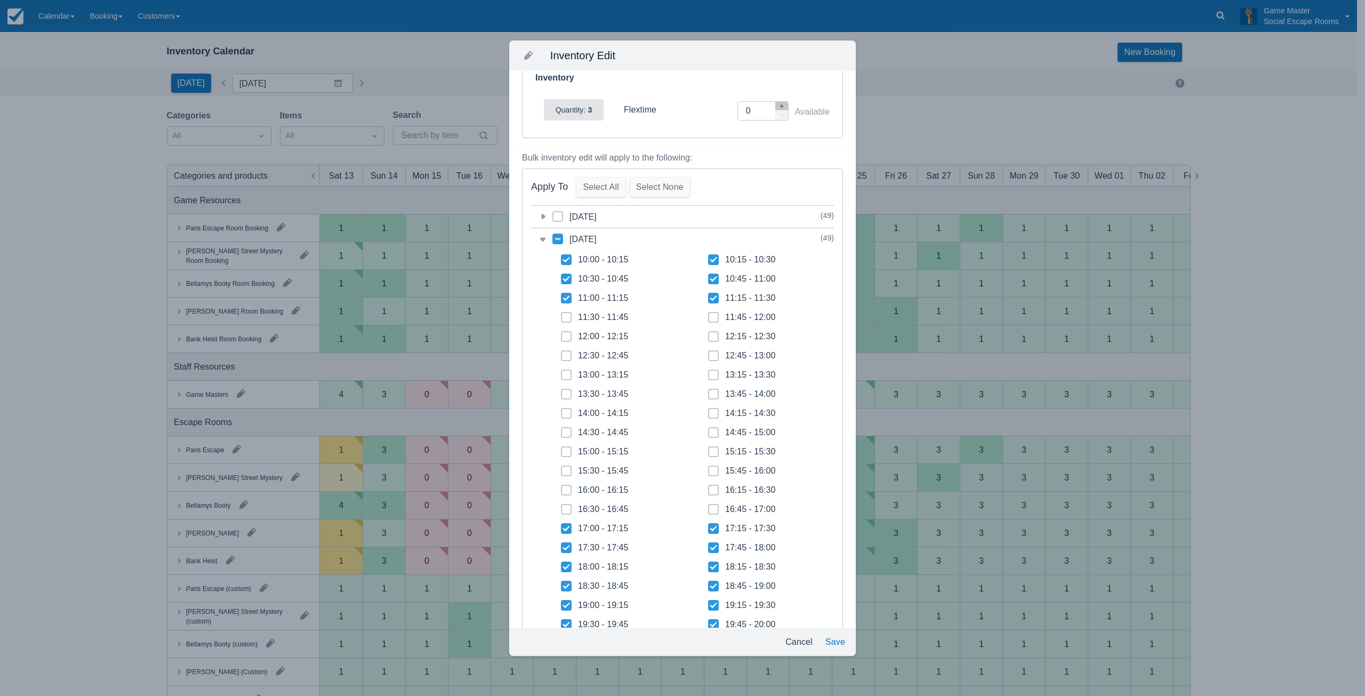
scroll to position [0, 0]
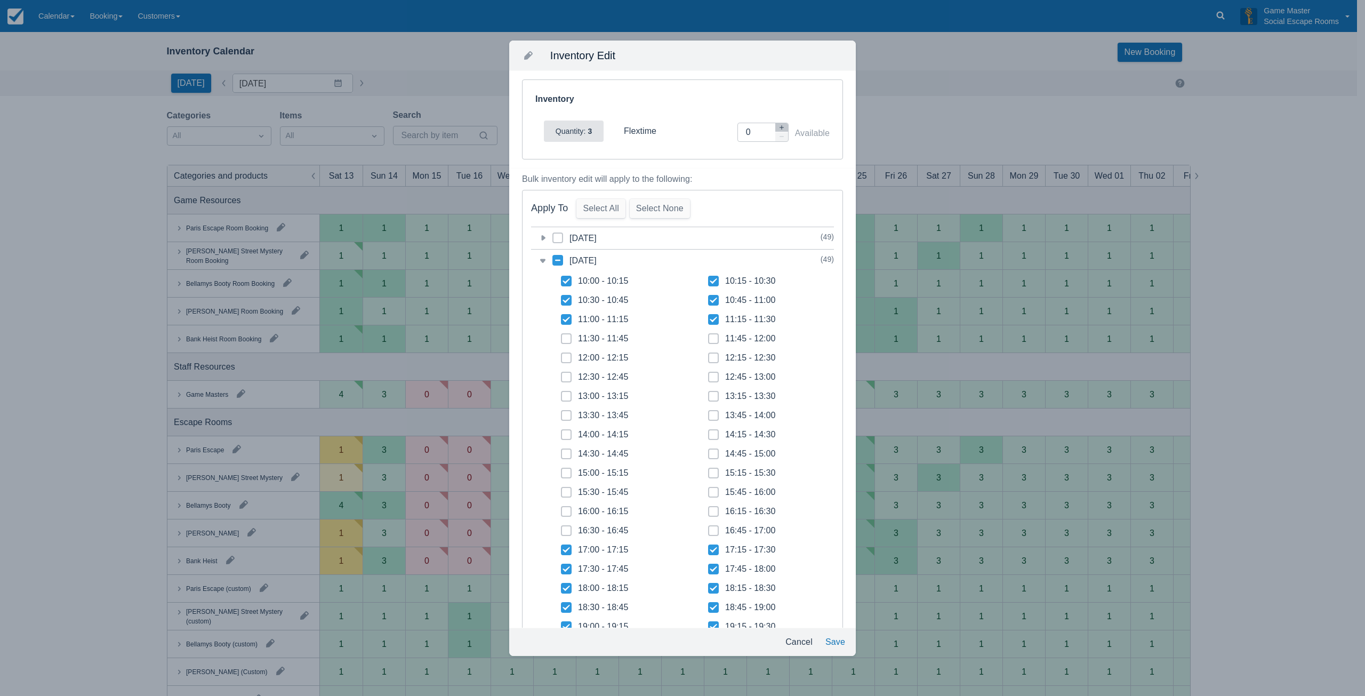
click at [568, 338] on span at bounding box center [566, 342] width 11 height 19
click at [561, 336] on input "11:30 - 11:45" at bounding box center [561, 335] width 1 height 1
checkbox input "true"
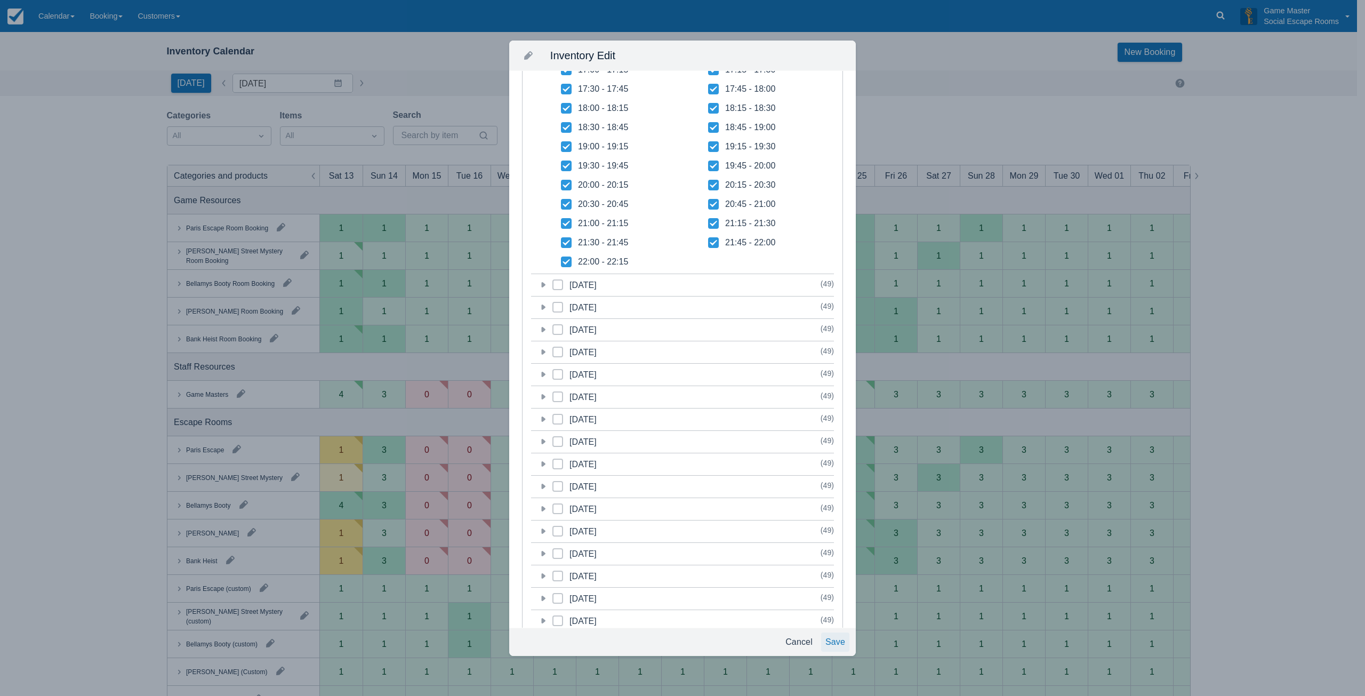
click at [829, 638] on button "Save" at bounding box center [835, 641] width 28 height 19
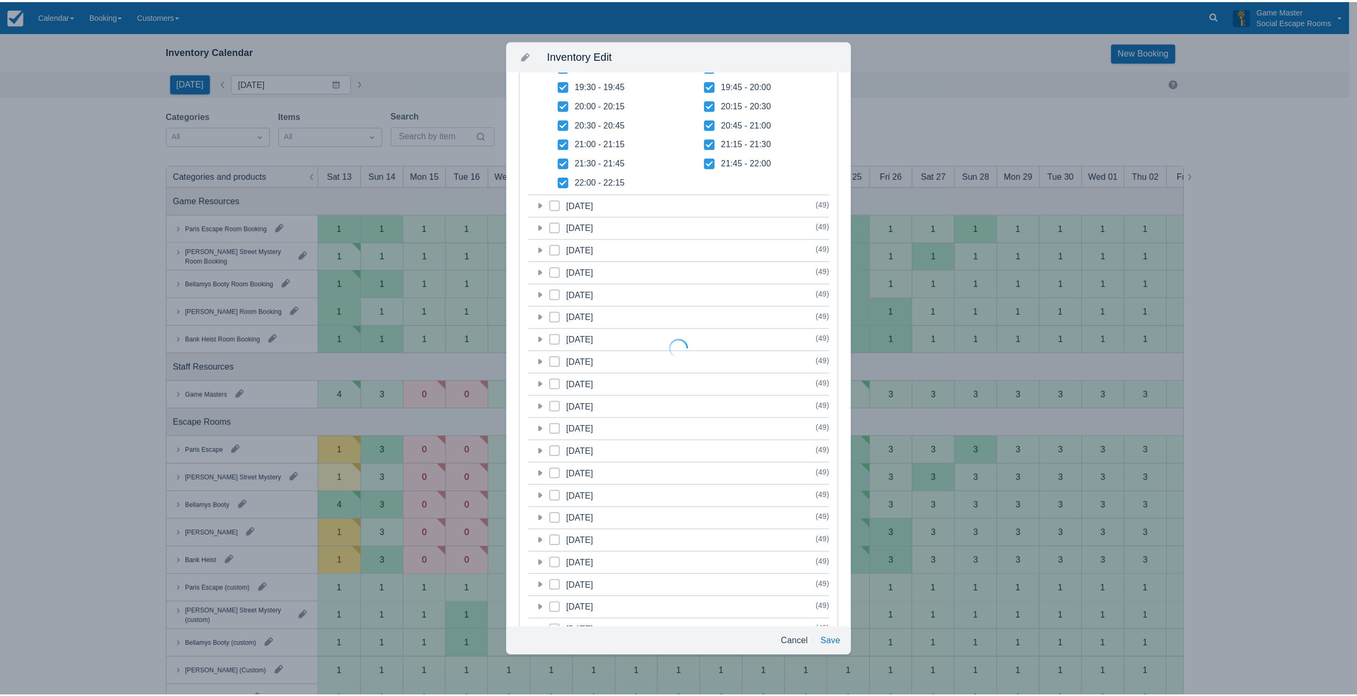
scroll to position [400, 0]
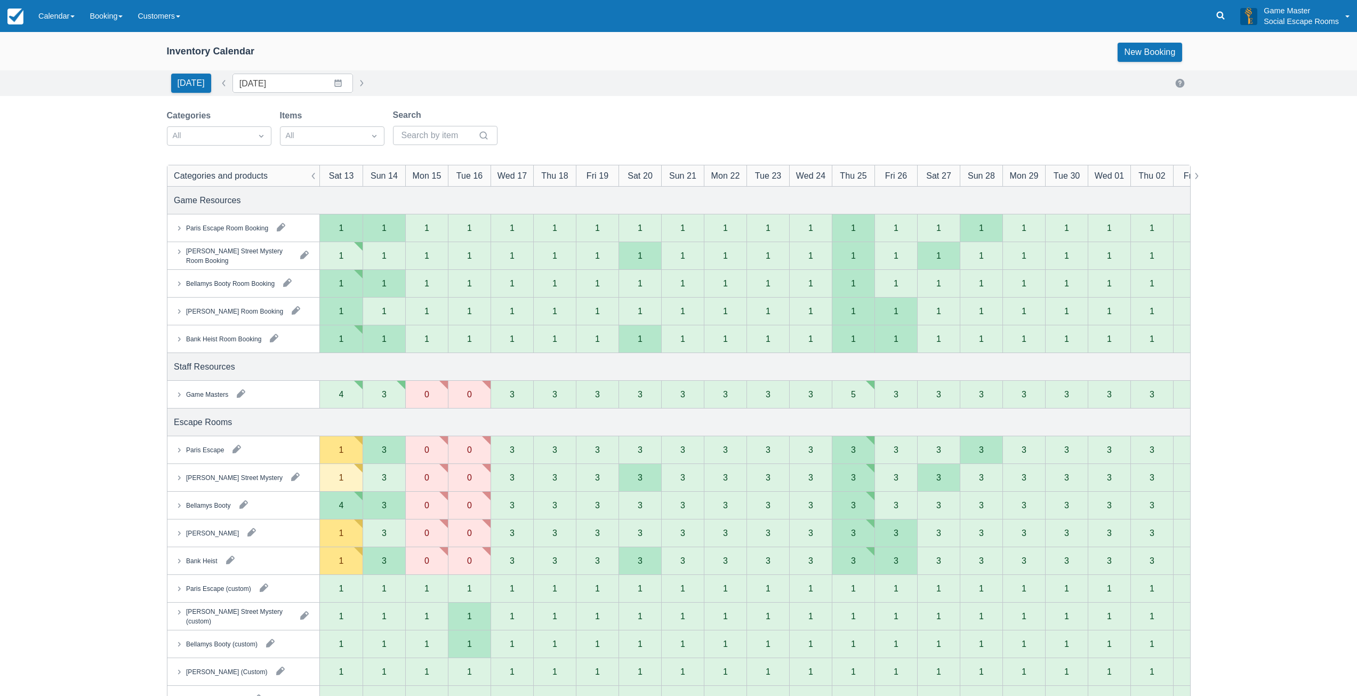
click at [201, 395] on div "Game Masters" at bounding box center [207, 394] width 42 height 10
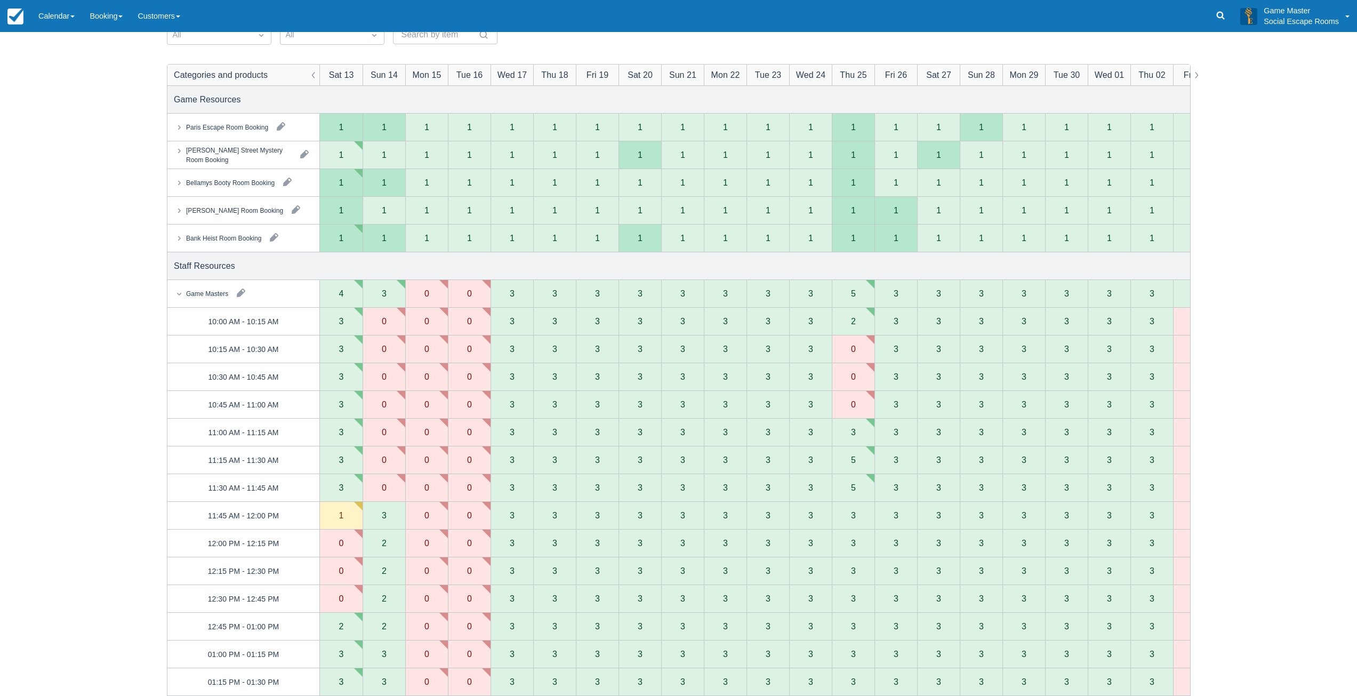
scroll to position [0, 0]
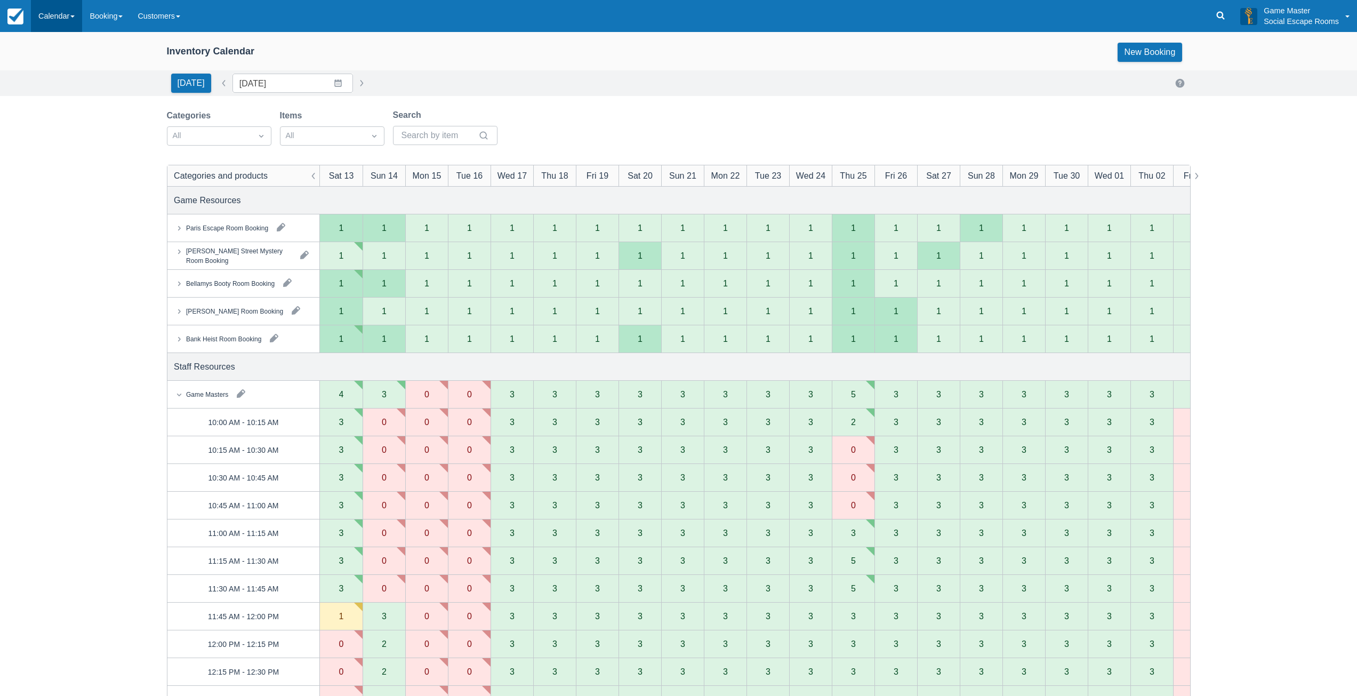
click at [61, 20] on link "Calendar" at bounding box center [56, 16] width 51 height 32
click at [50, 135] on link "Day" at bounding box center [73, 145] width 84 height 22
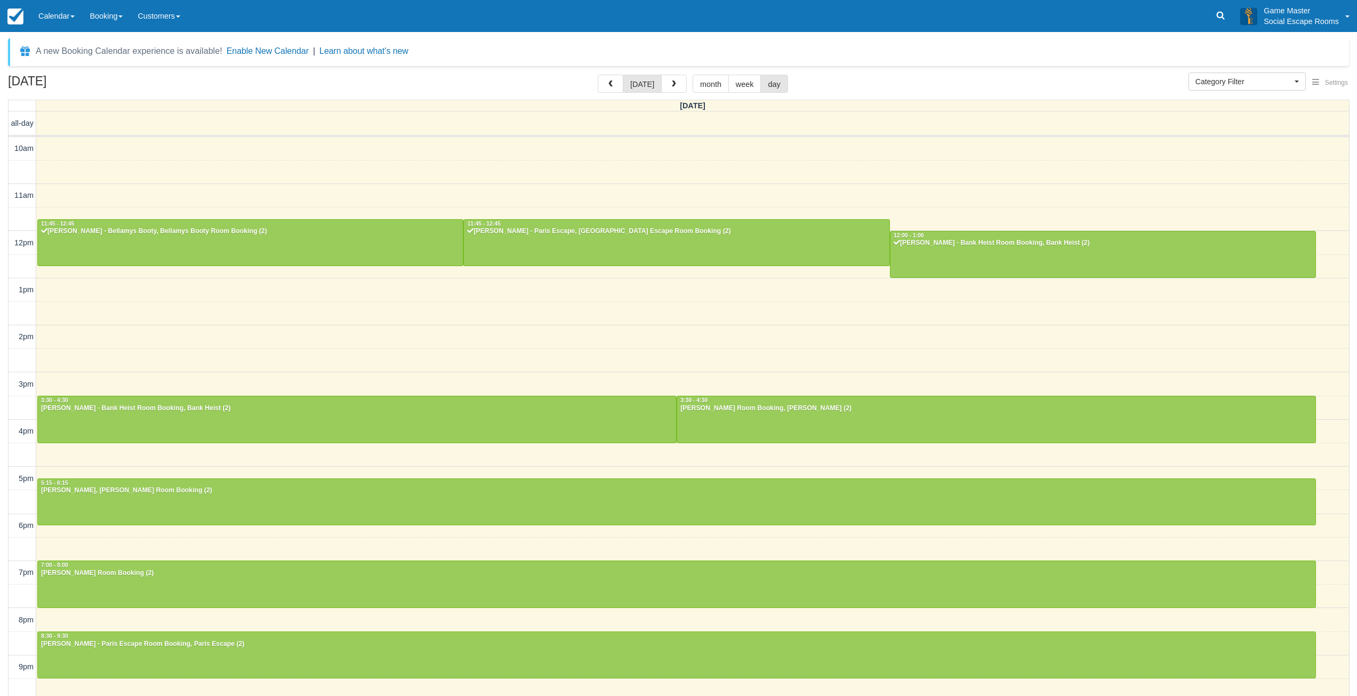
select select
